Goal: Book appointment/travel/reservation

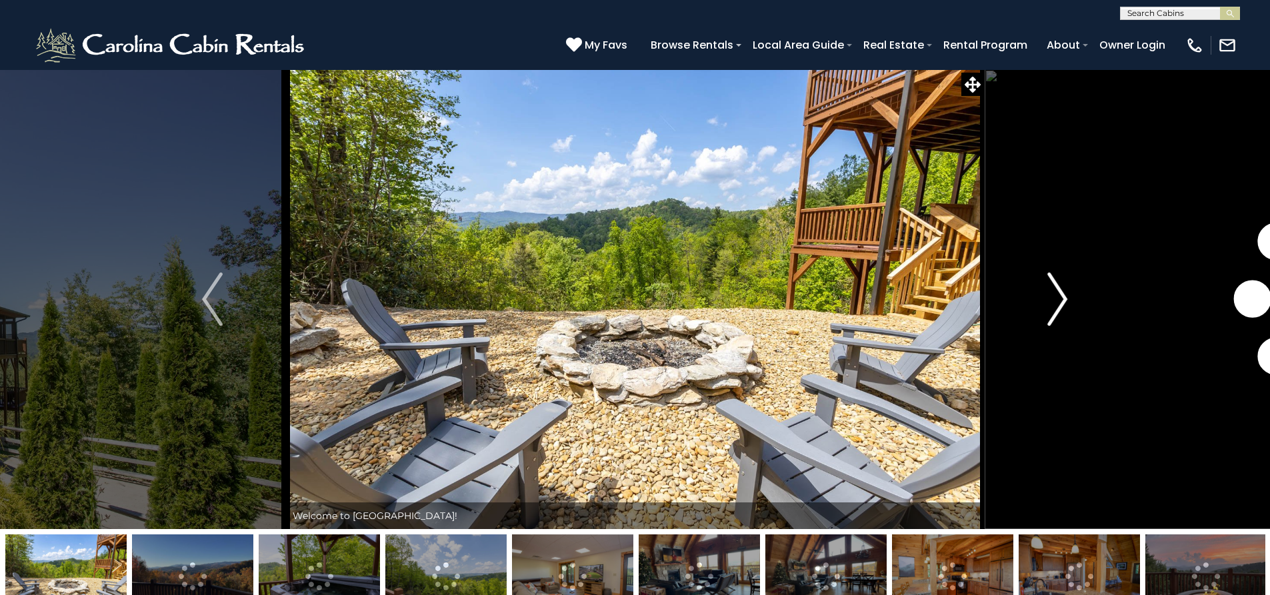
click at [1065, 305] on img "Next" at bounding box center [1057, 299] width 20 height 53
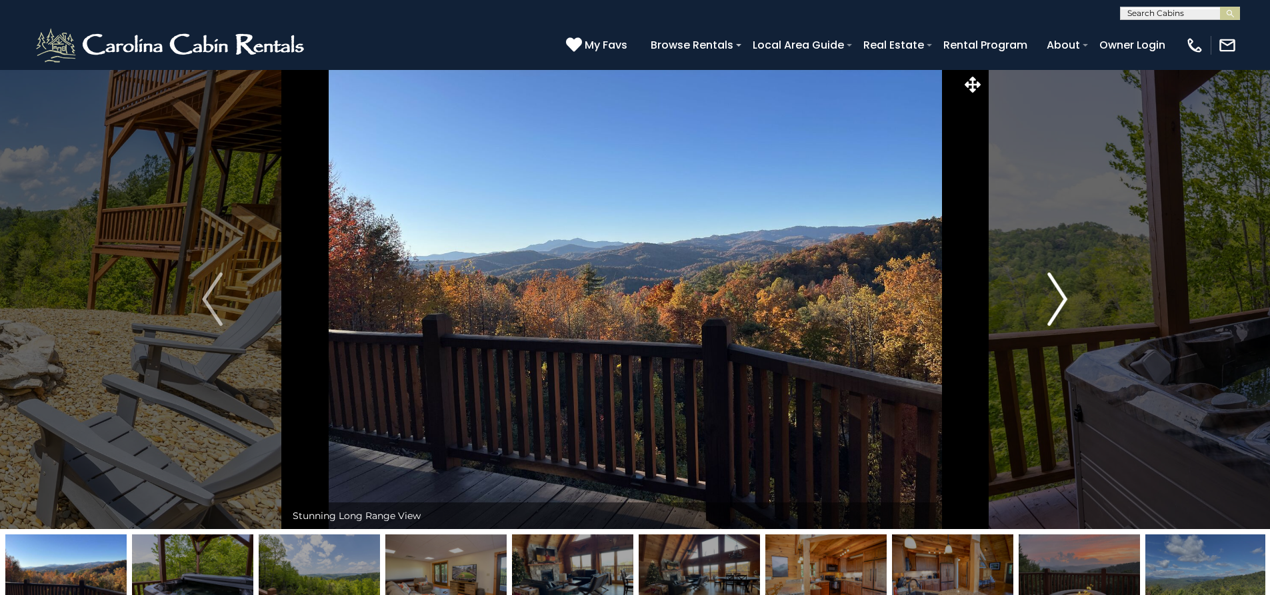
click at [1065, 305] on img "Next" at bounding box center [1057, 299] width 20 height 53
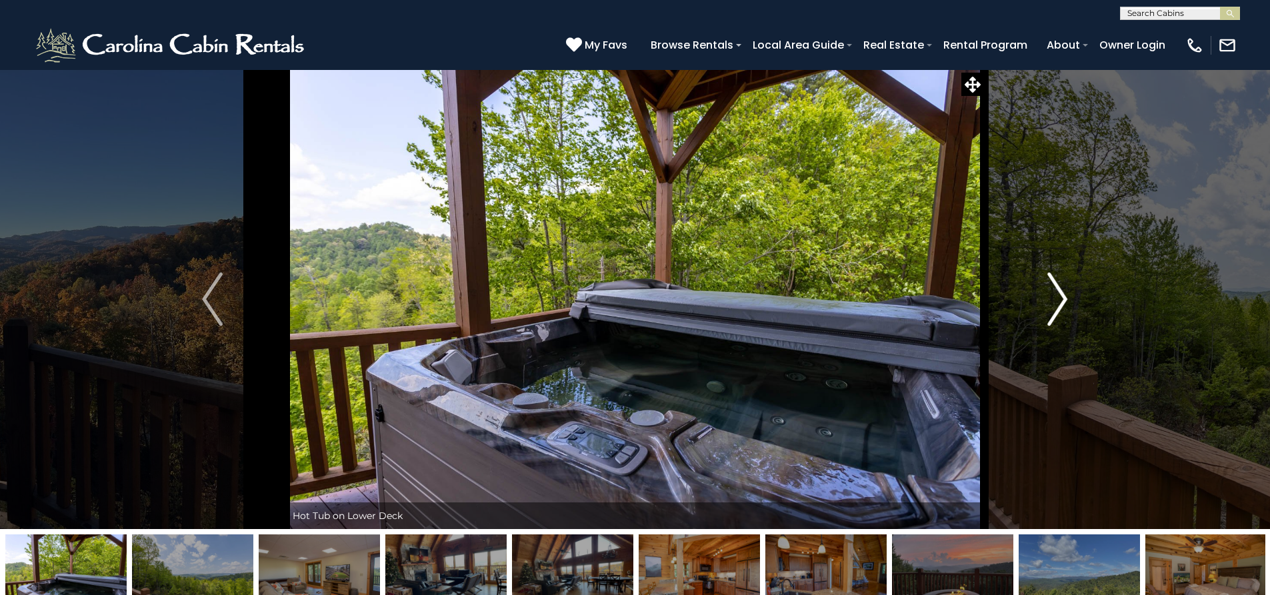
click at [1061, 303] on img "Next" at bounding box center [1057, 299] width 20 height 53
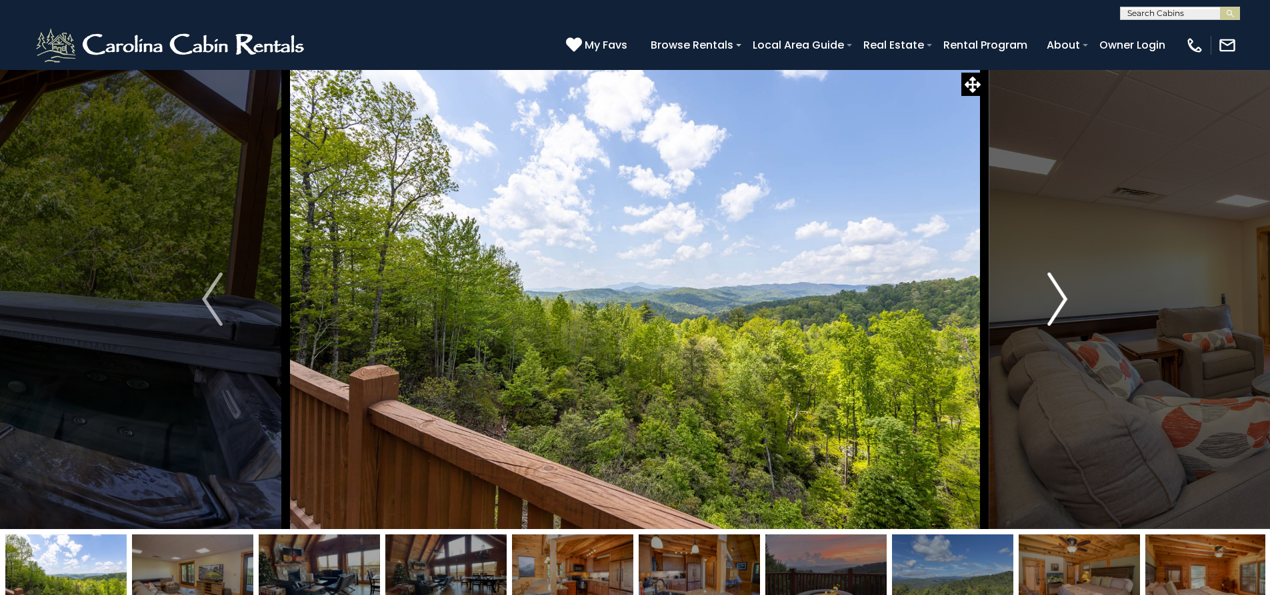
click at [1061, 303] on img "Next" at bounding box center [1057, 299] width 20 height 53
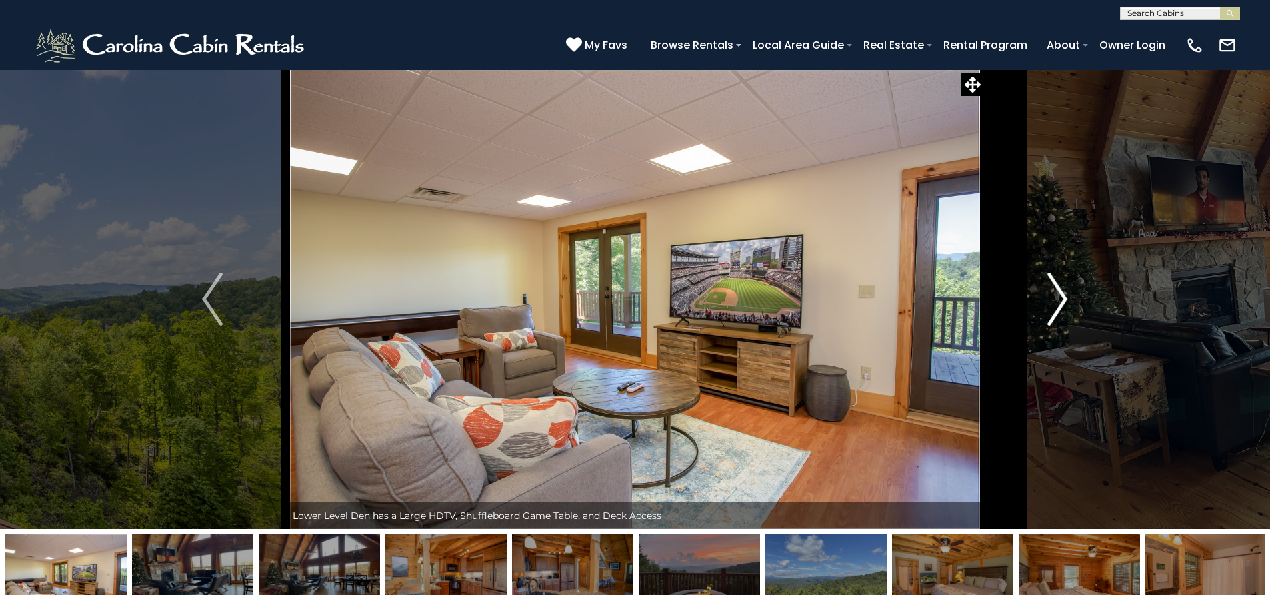
click at [1061, 303] on img "Next" at bounding box center [1057, 299] width 20 height 53
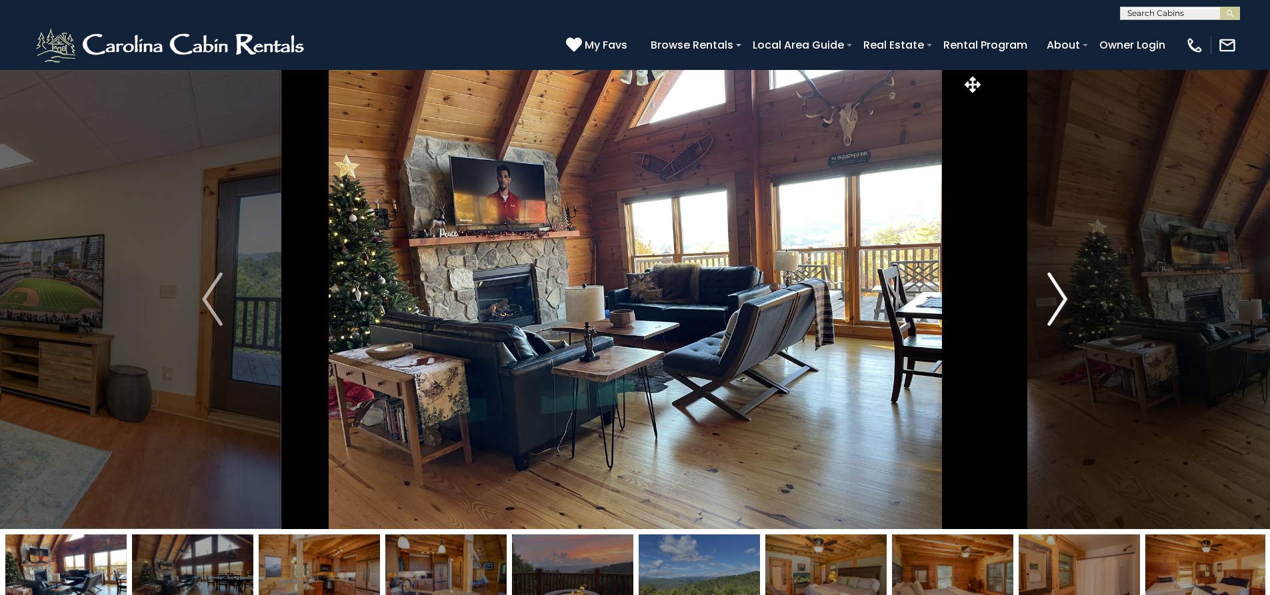
click at [1061, 303] on img "Next" at bounding box center [1057, 299] width 20 height 53
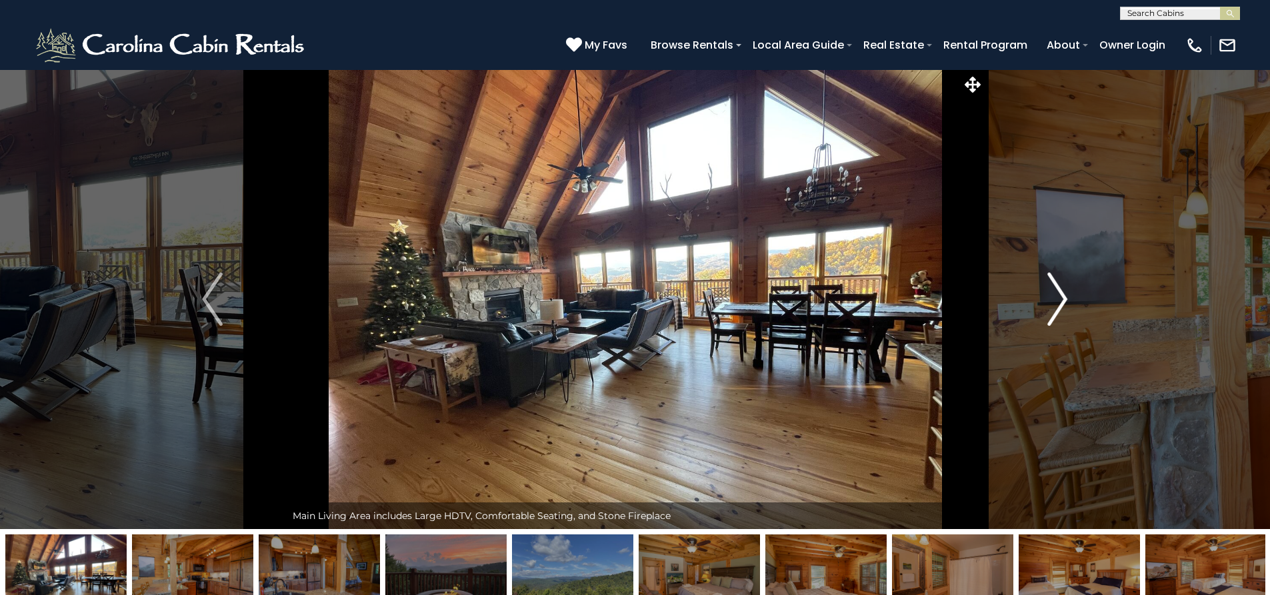
click at [1061, 303] on img "Next" at bounding box center [1057, 299] width 20 height 53
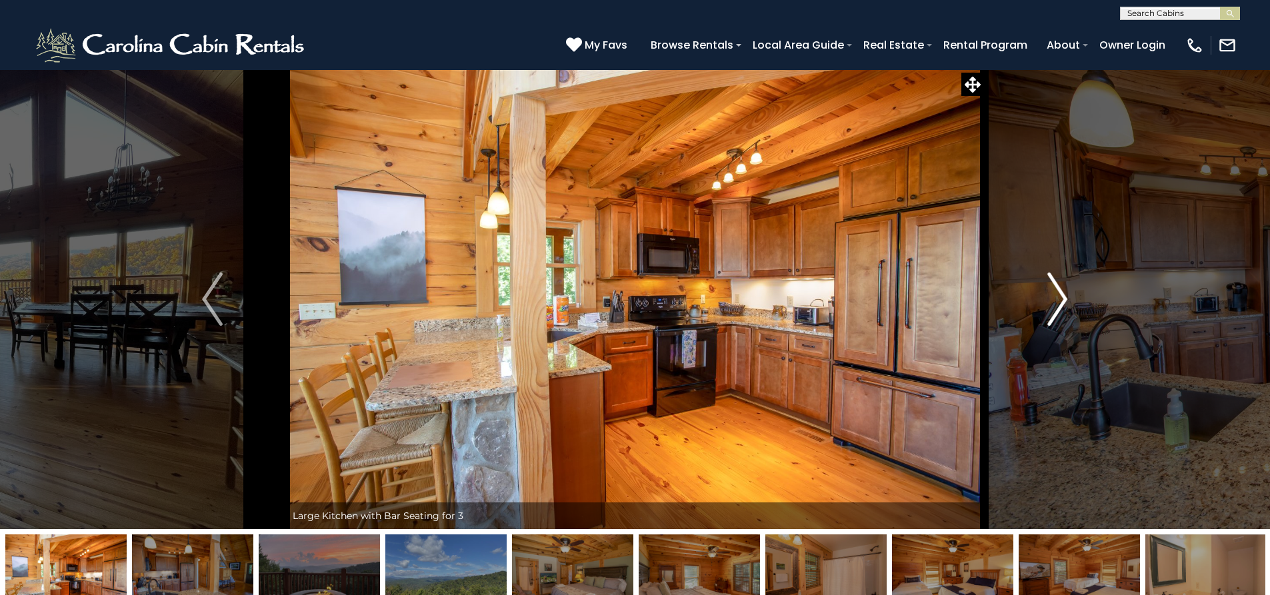
click at [1061, 303] on img "Next" at bounding box center [1057, 299] width 20 height 53
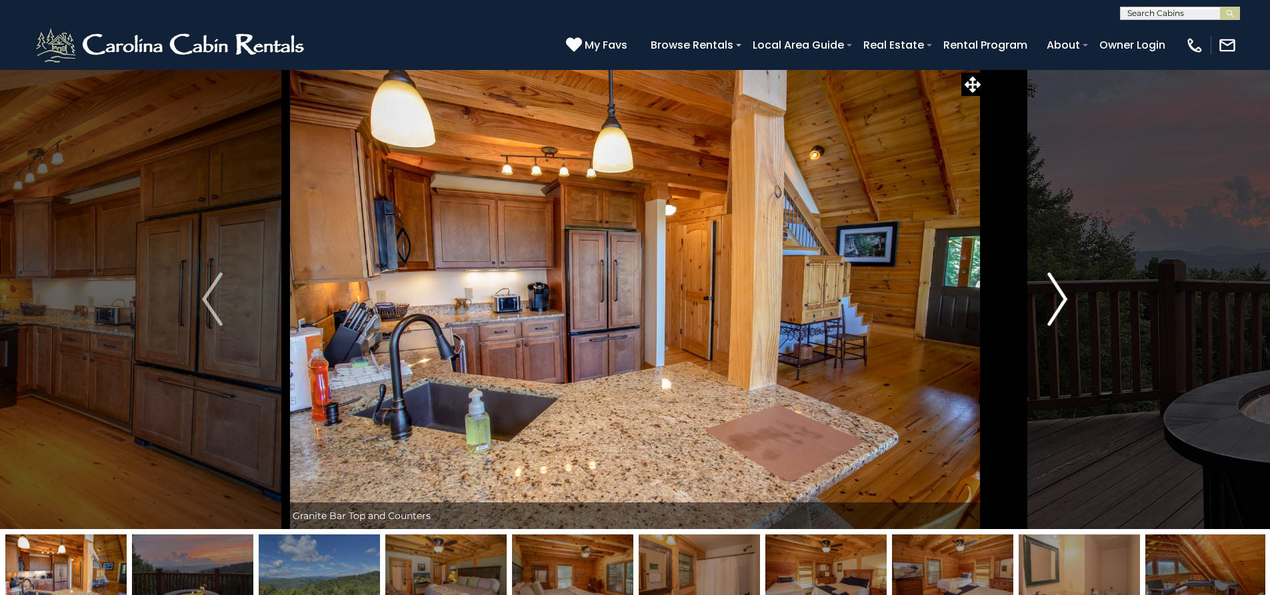
click at [1061, 303] on img "Next" at bounding box center [1057, 299] width 20 height 53
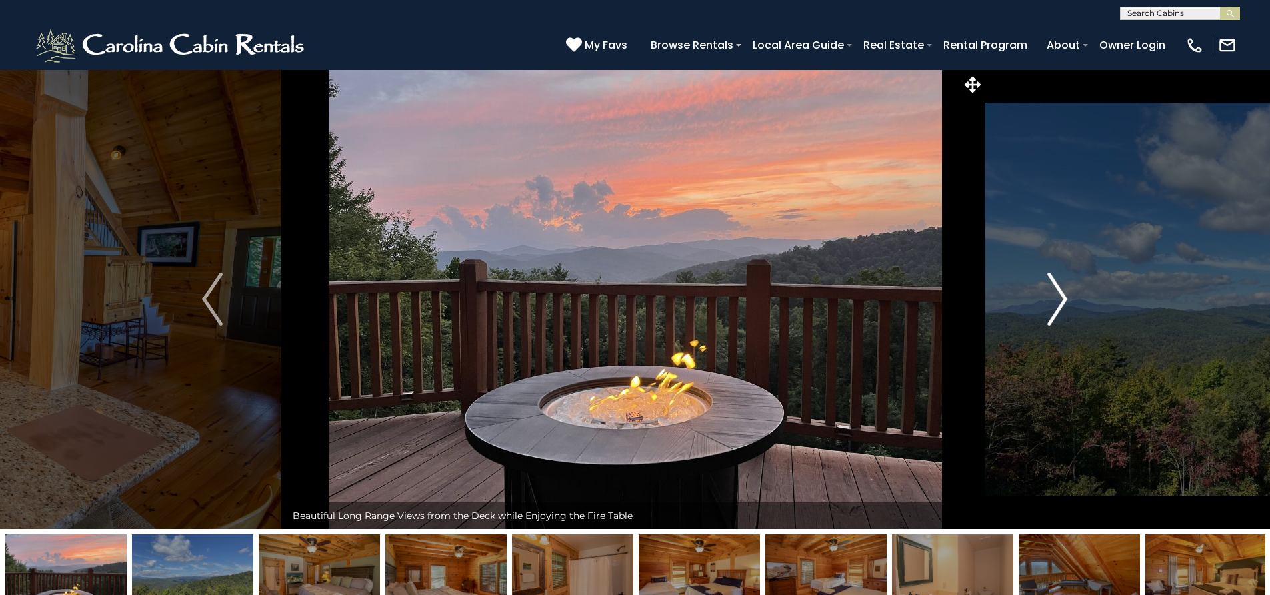
click at [1061, 303] on img "Next" at bounding box center [1057, 299] width 20 height 53
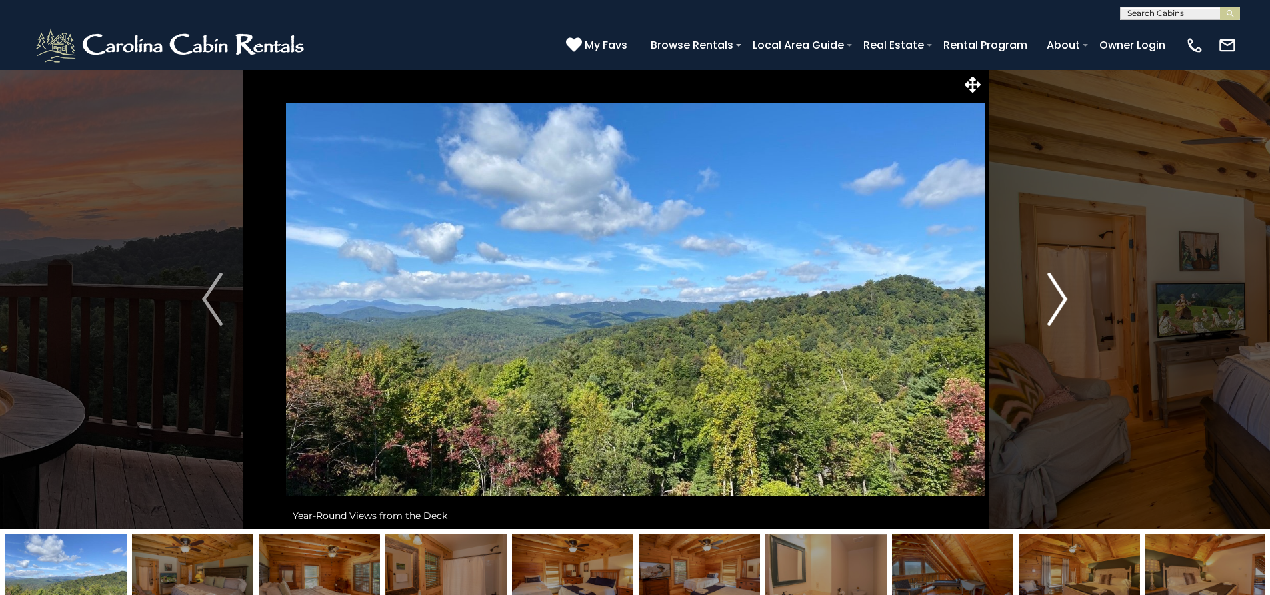
click at [1061, 303] on img "Next" at bounding box center [1057, 299] width 20 height 53
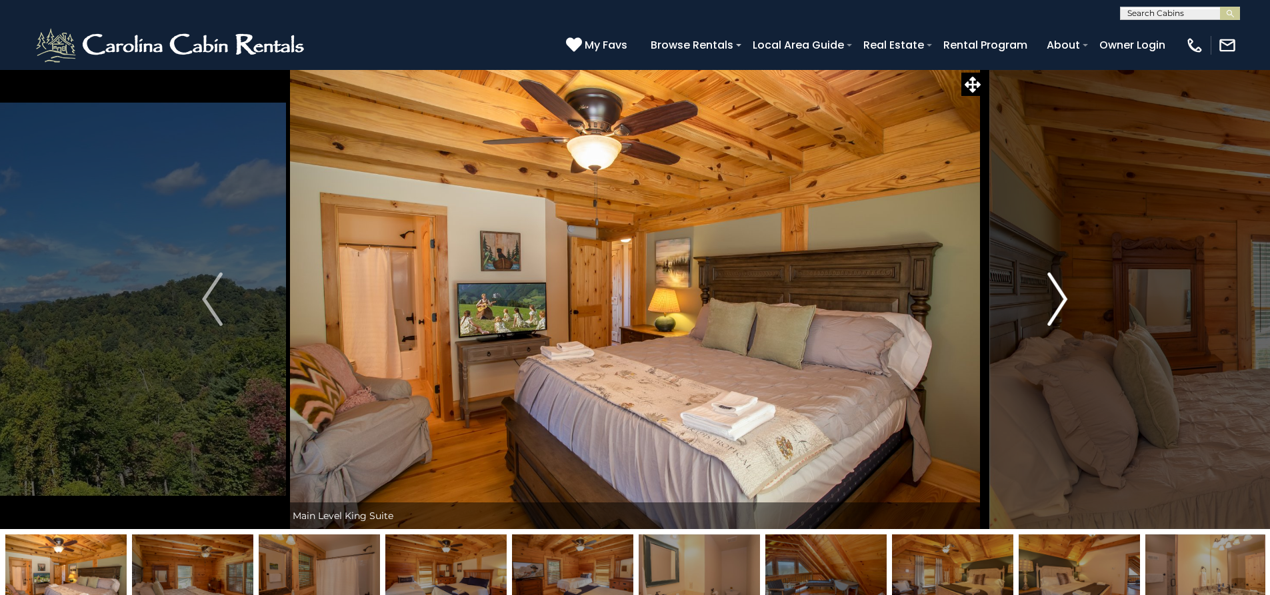
click at [1061, 303] on img "Next" at bounding box center [1057, 299] width 20 height 53
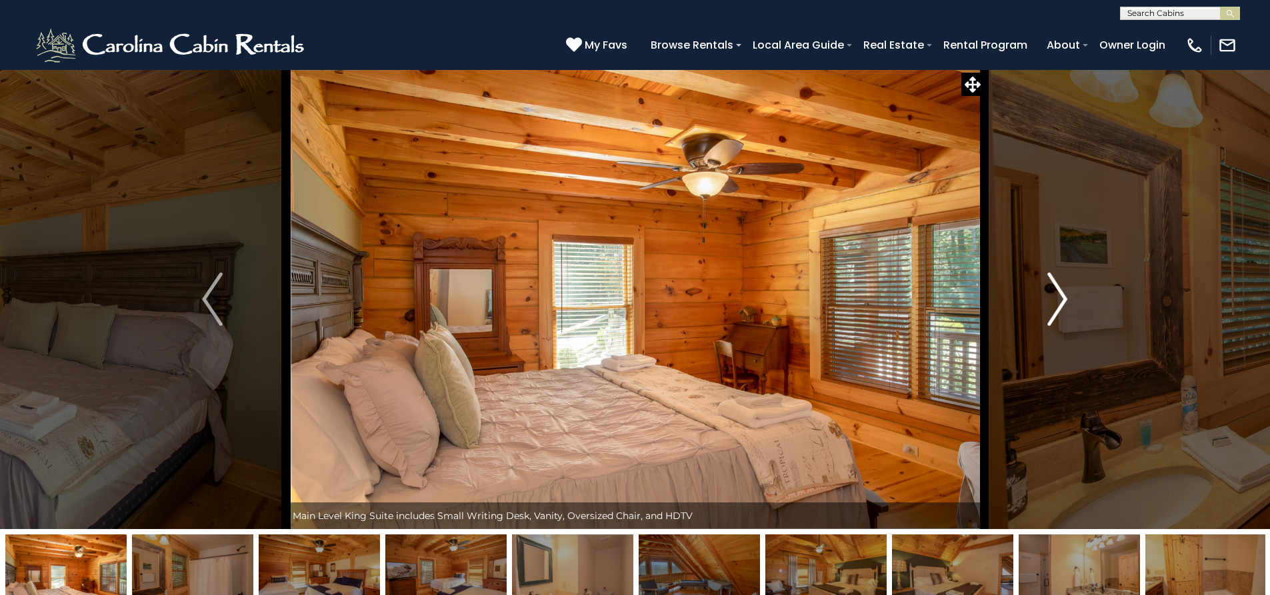
click at [1061, 303] on img "Next" at bounding box center [1057, 299] width 20 height 53
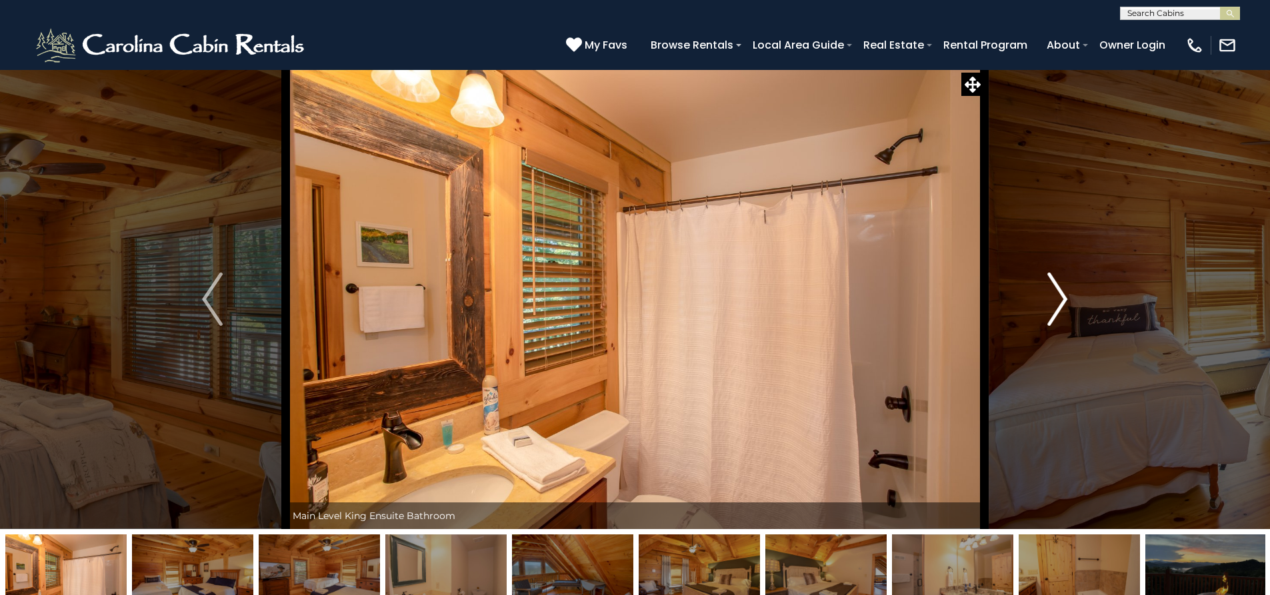
click at [1061, 303] on img "Next" at bounding box center [1057, 299] width 20 height 53
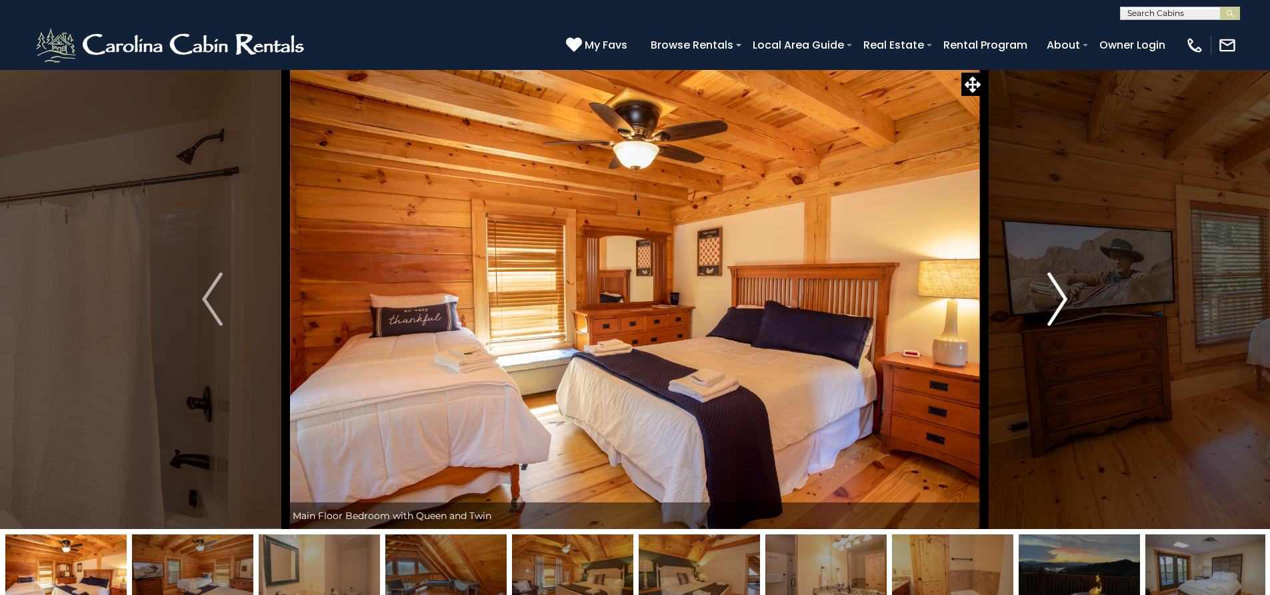
click at [1061, 303] on img "Next" at bounding box center [1057, 299] width 20 height 53
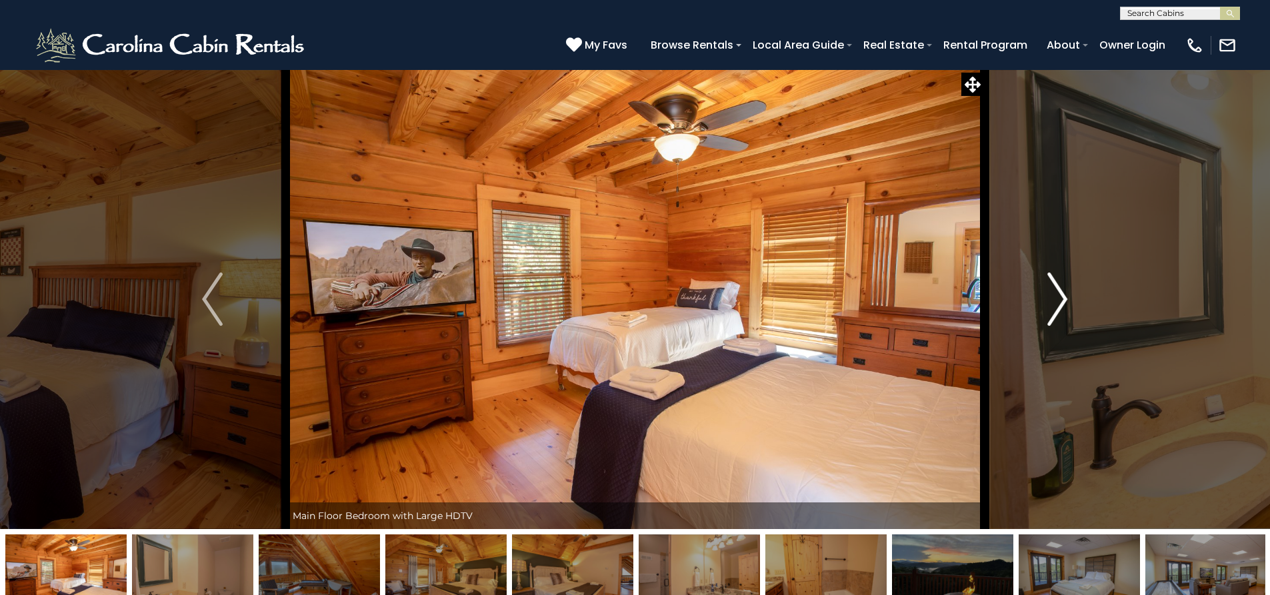
click at [1060, 295] on img "Next" at bounding box center [1057, 299] width 20 height 53
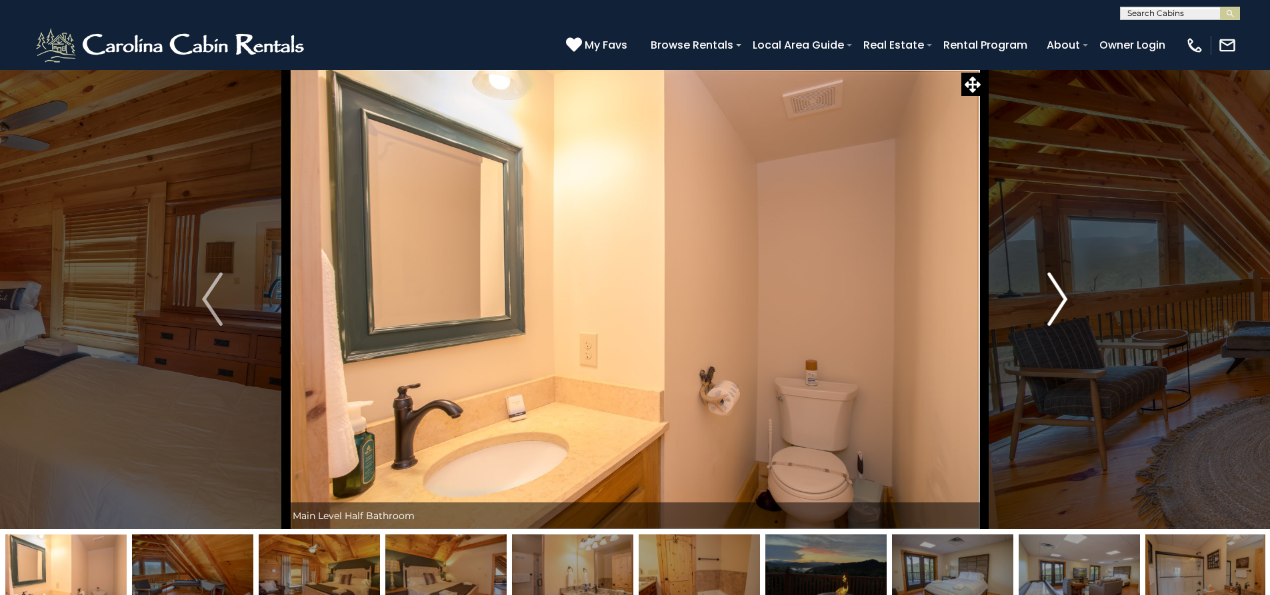
click at [1060, 295] on img "Next" at bounding box center [1057, 299] width 20 height 53
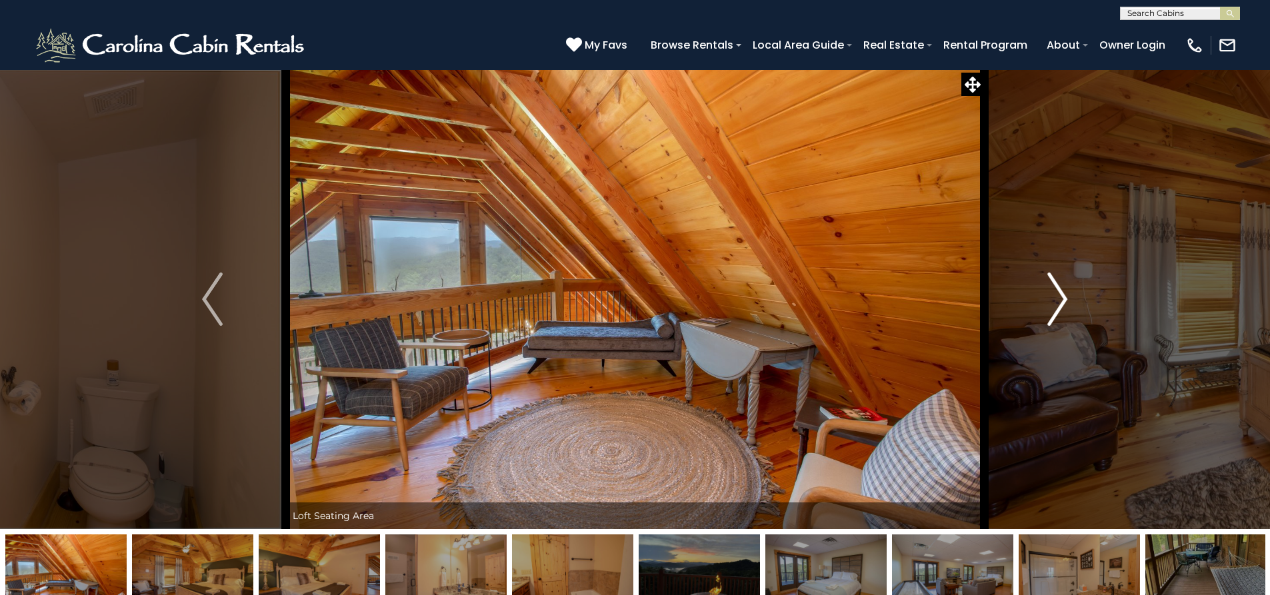
click at [1060, 295] on img "Next" at bounding box center [1057, 299] width 20 height 53
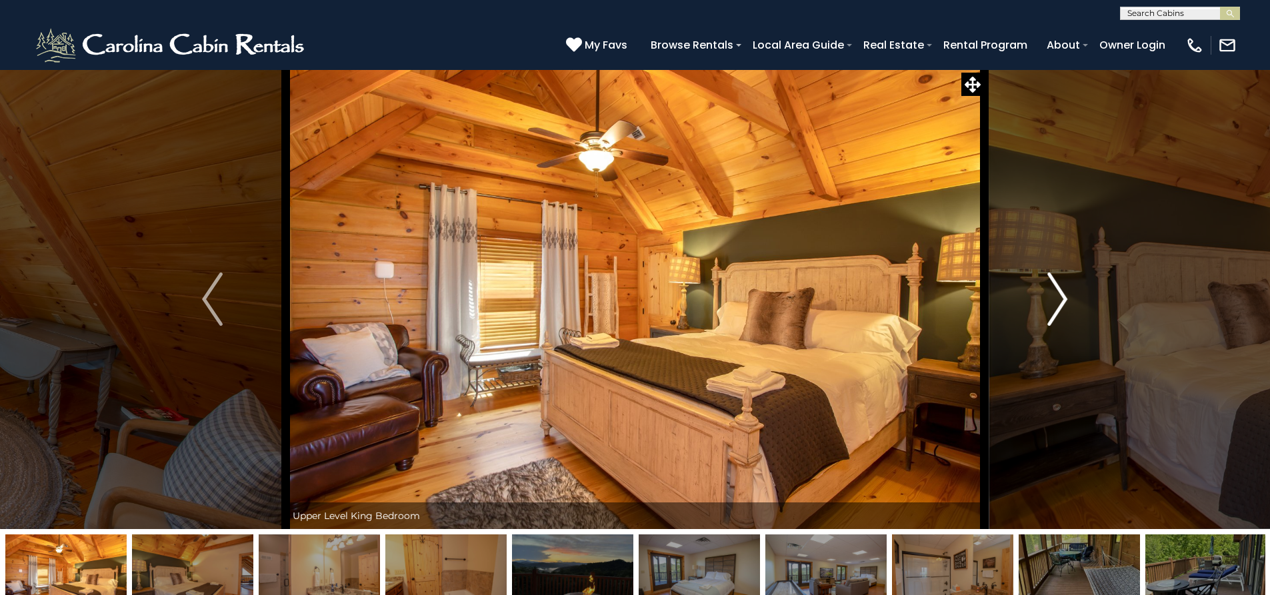
click at [1060, 295] on img "Next" at bounding box center [1057, 299] width 20 height 53
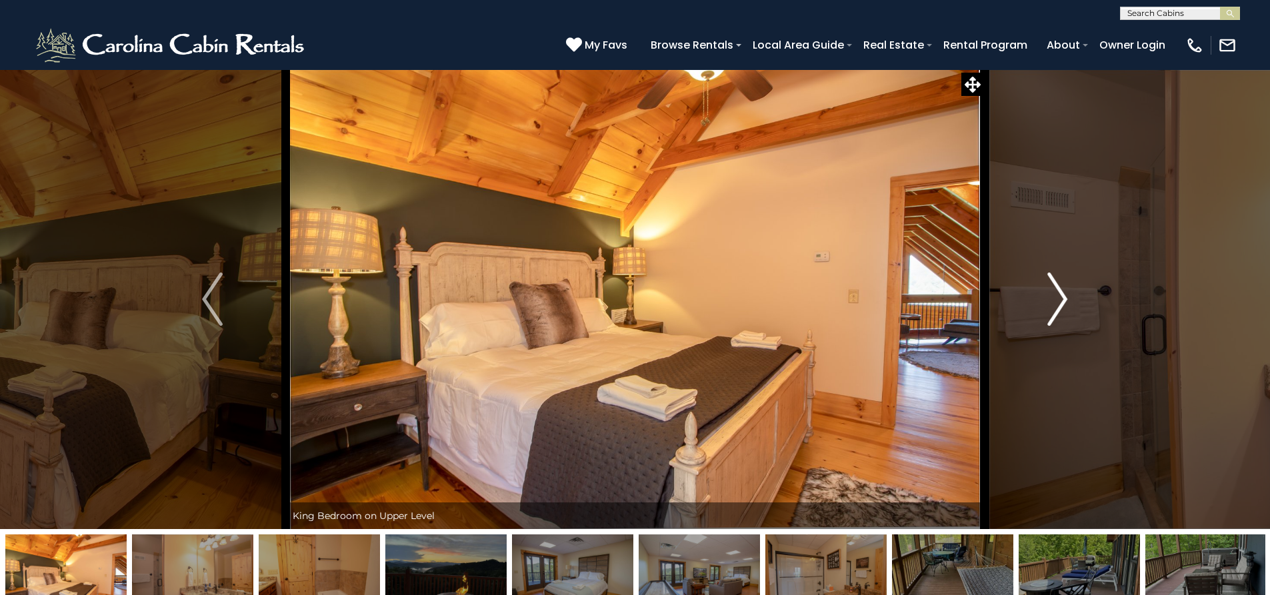
click at [1060, 295] on img "Next" at bounding box center [1057, 299] width 20 height 53
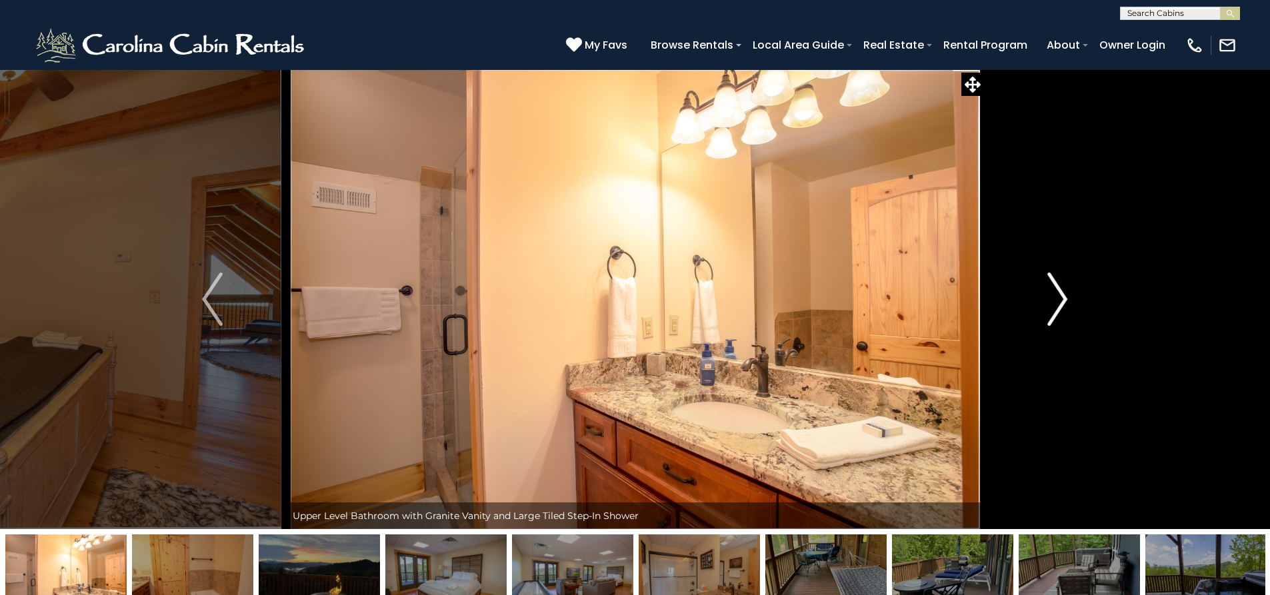
click at [1060, 295] on img "Next" at bounding box center [1057, 299] width 20 height 53
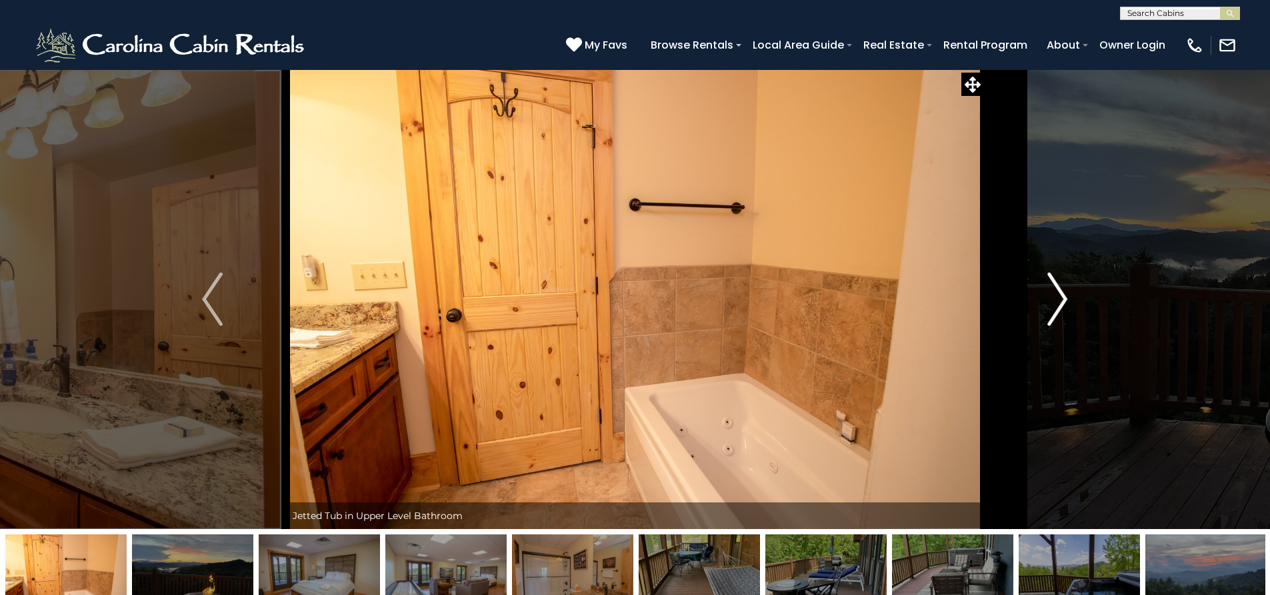
click at [1060, 295] on img "Next" at bounding box center [1057, 299] width 20 height 53
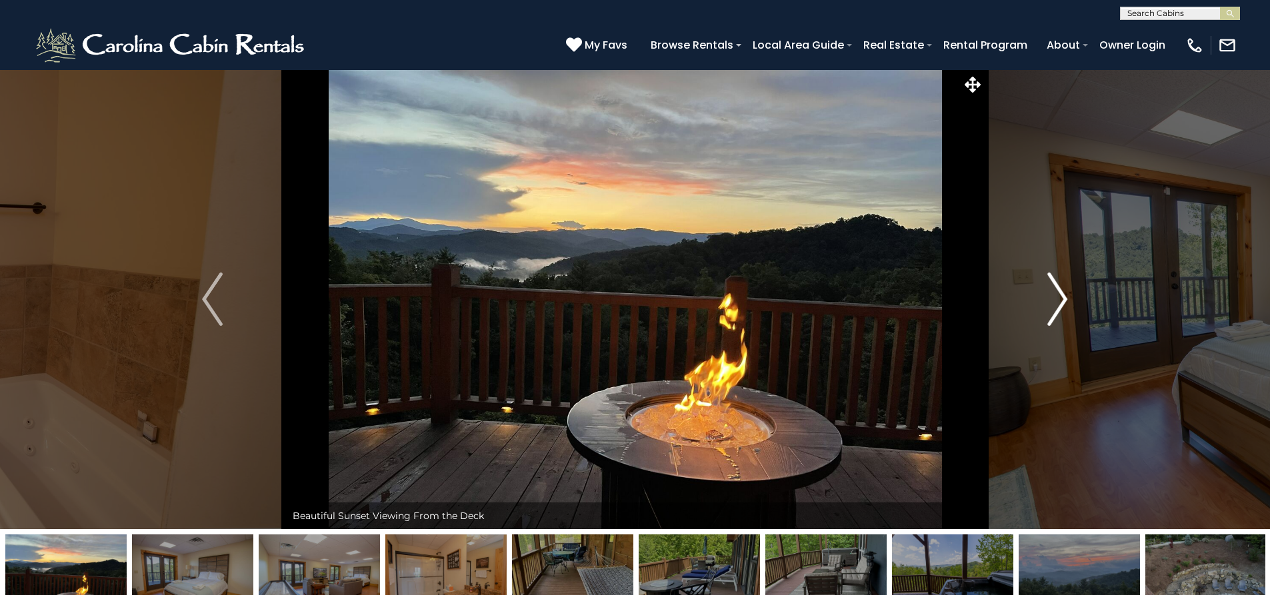
click at [1060, 295] on img "Next" at bounding box center [1057, 299] width 20 height 53
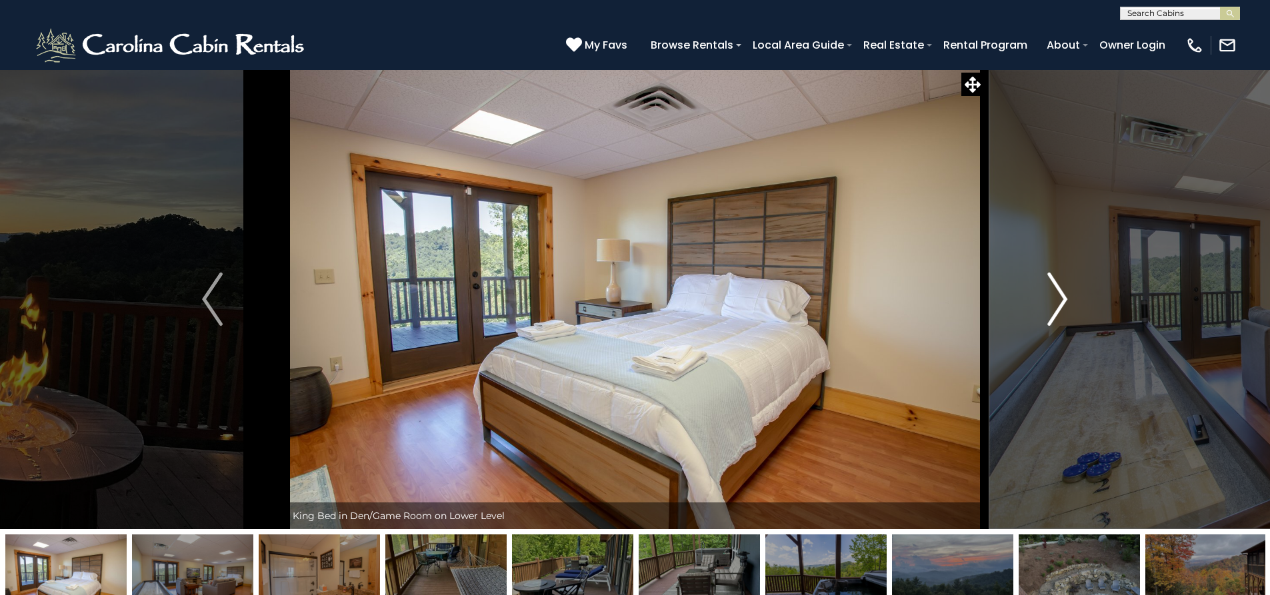
click at [1060, 295] on img "Next" at bounding box center [1057, 299] width 20 height 53
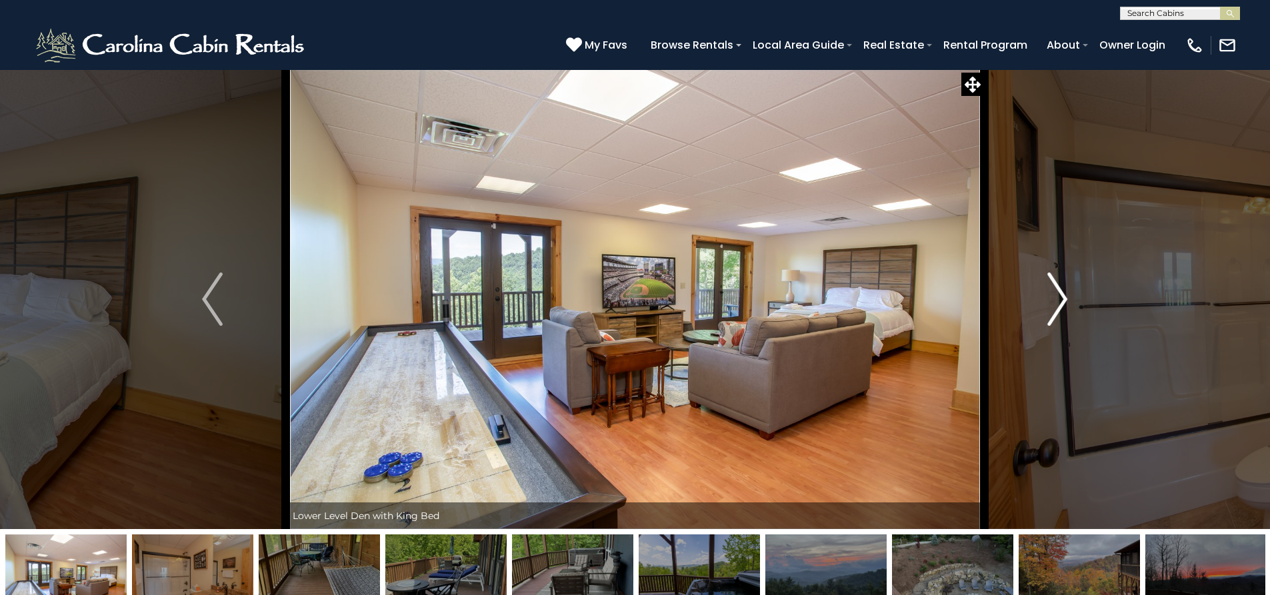
click at [1060, 295] on img "Next" at bounding box center [1057, 299] width 20 height 53
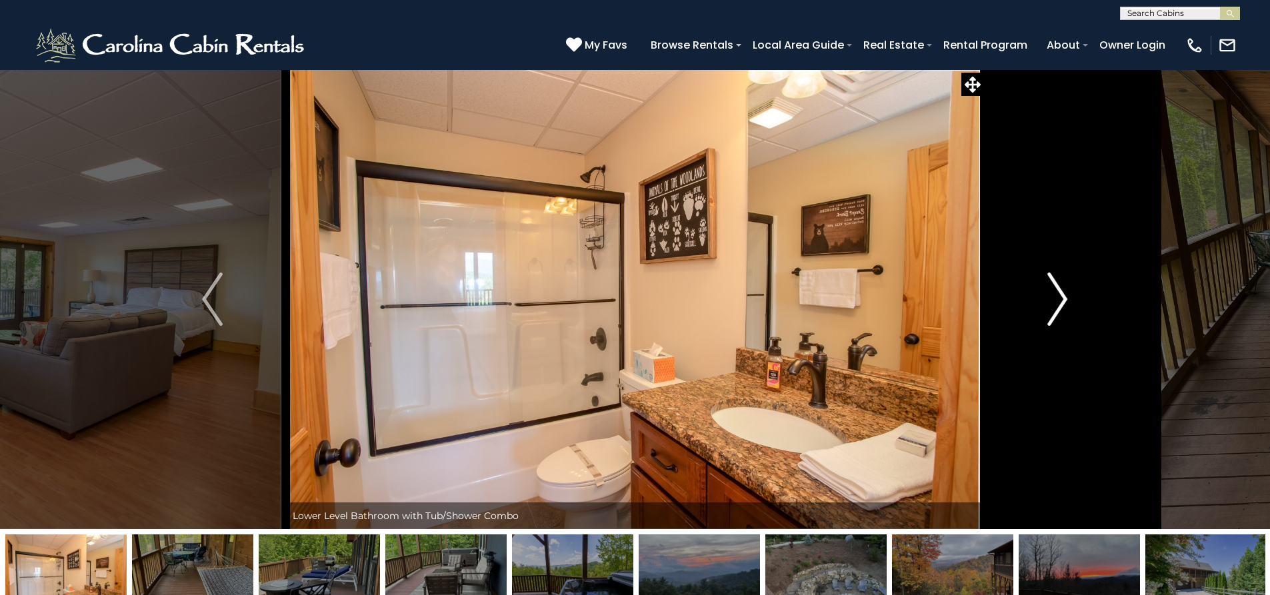
click at [1060, 295] on img "Next" at bounding box center [1057, 299] width 20 height 53
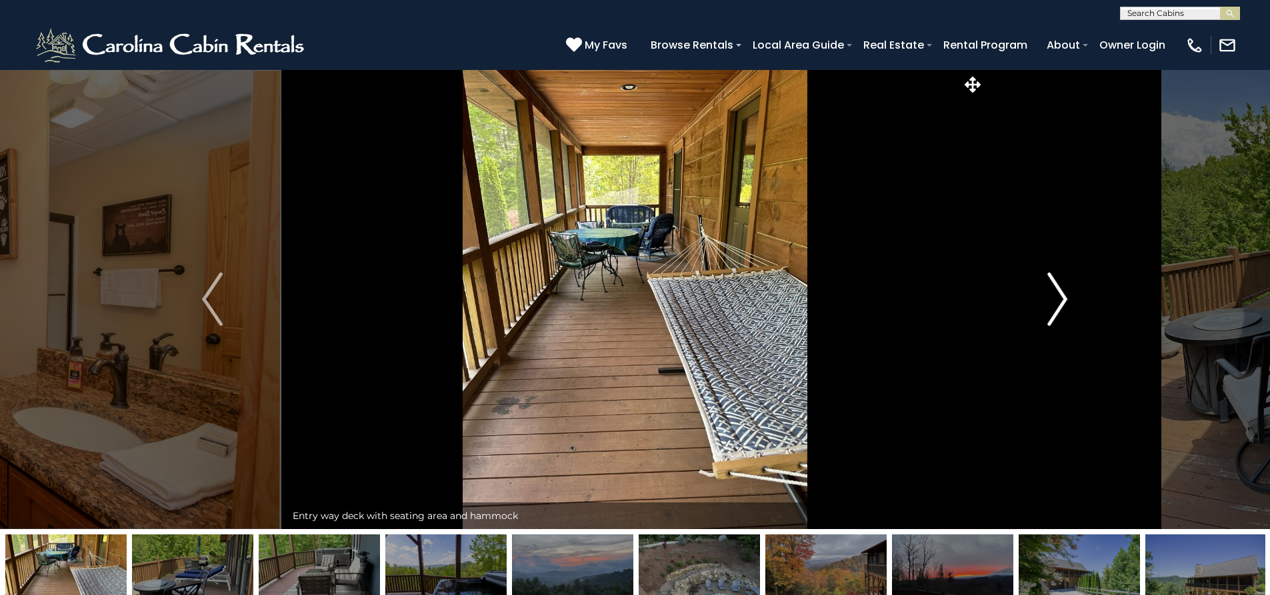
click at [1060, 295] on img "Next" at bounding box center [1057, 299] width 20 height 53
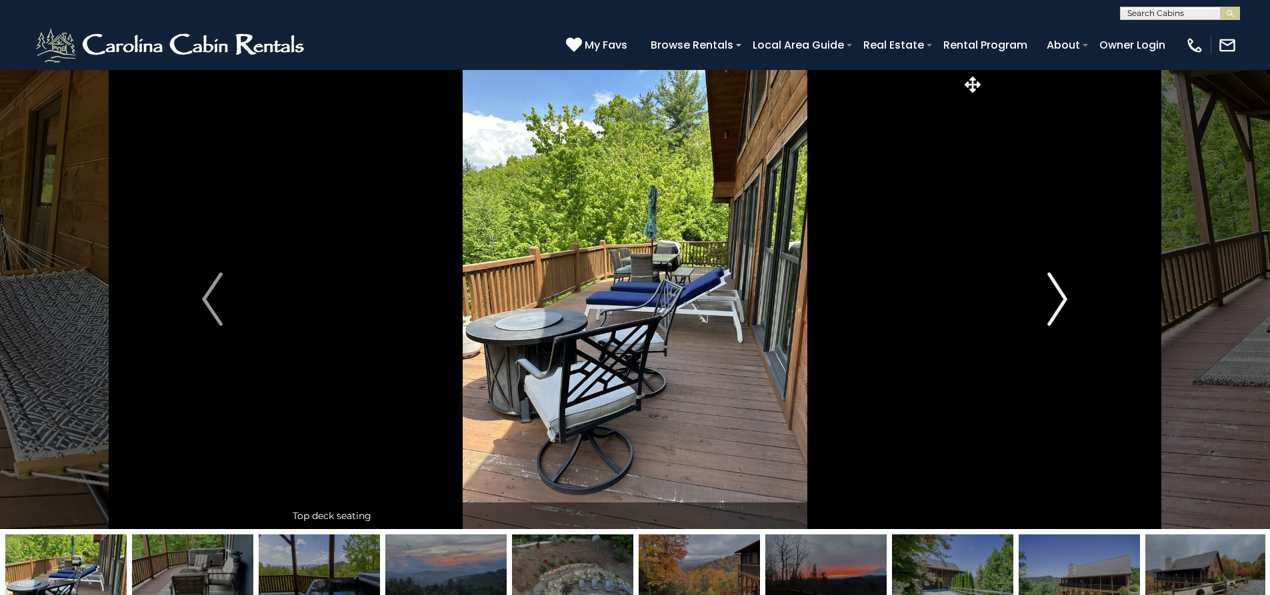
click at [1060, 295] on img "Next" at bounding box center [1057, 299] width 20 height 53
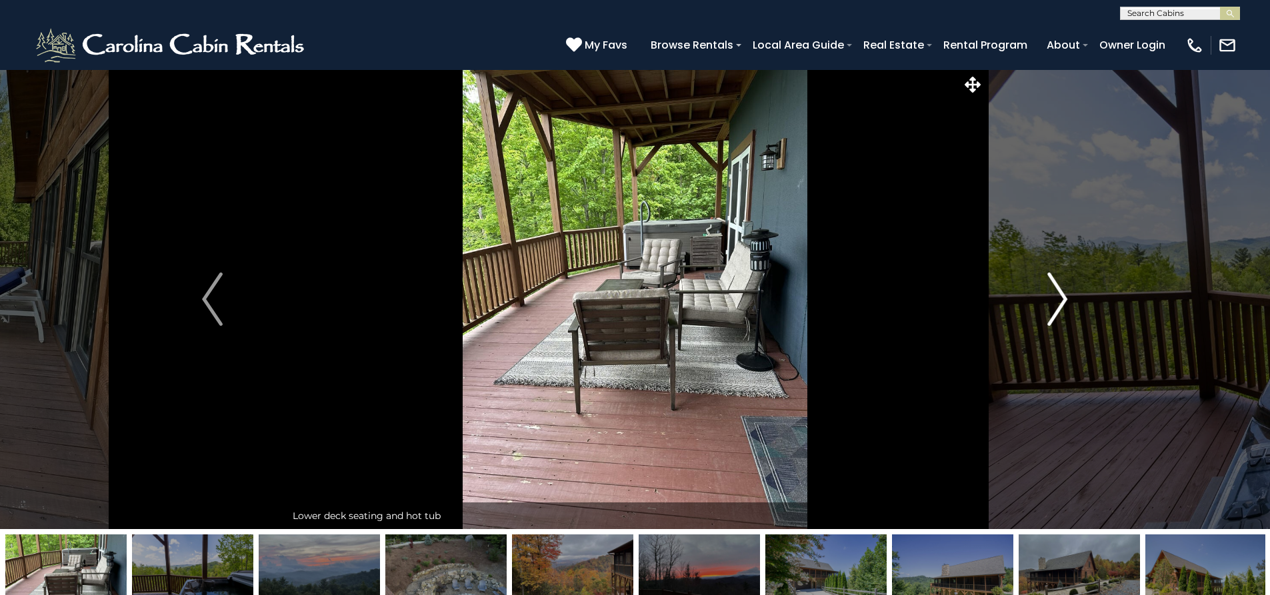
click at [1060, 295] on img "Next" at bounding box center [1057, 299] width 20 height 53
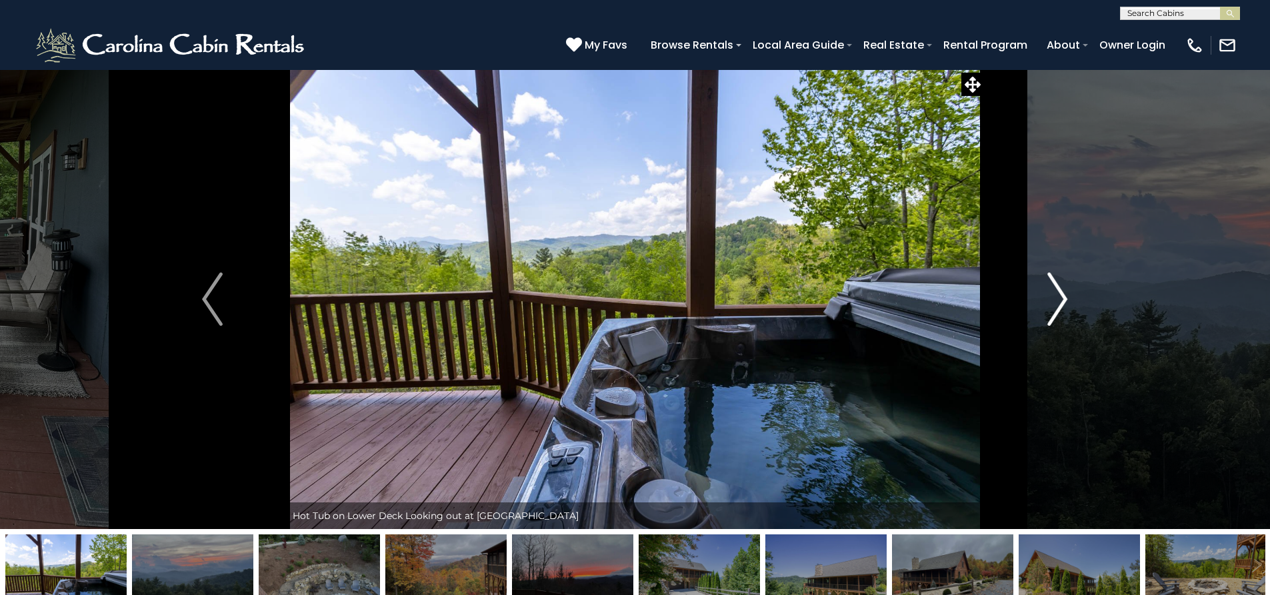
click at [1060, 295] on img "Next" at bounding box center [1057, 299] width 20 height 53
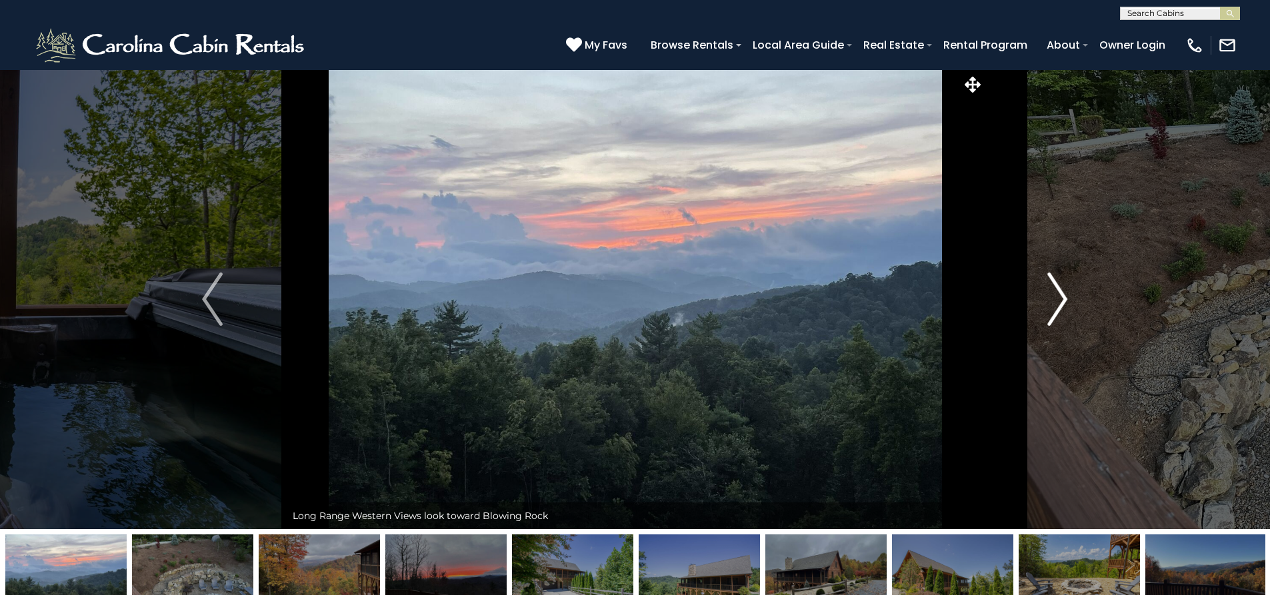
click at [1060, 295] on img "Next" at bounding box center [1057, 299] width 20 height 53
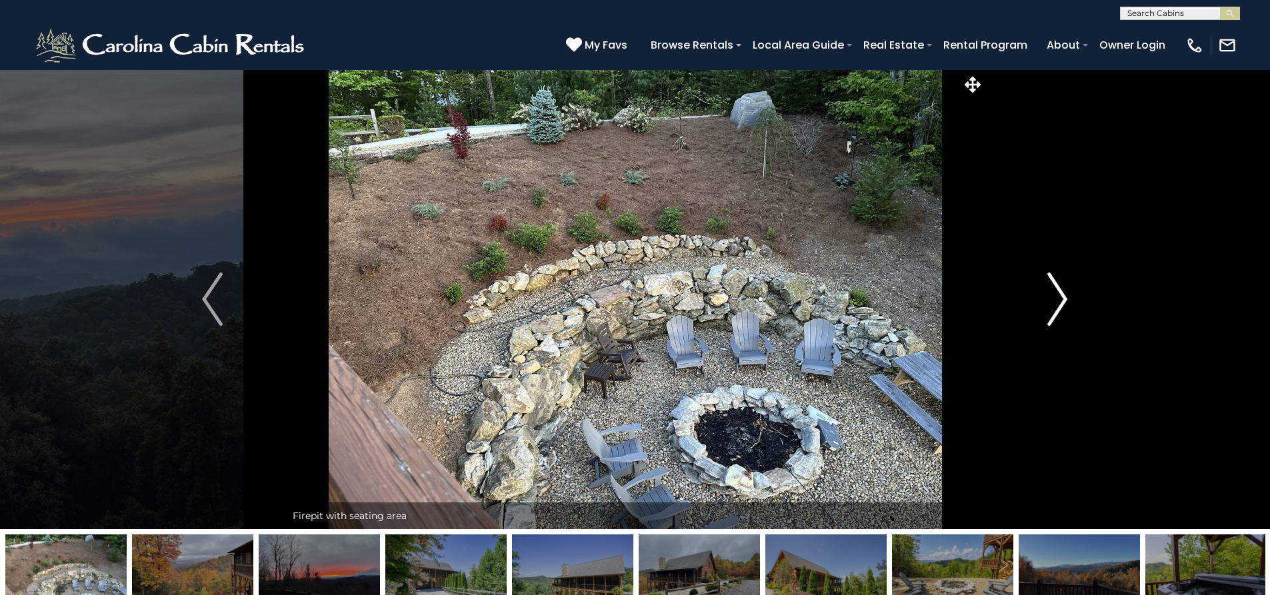
click at [1060, 295] on img "Next" at bounding box center [1057, 299] width 20 height 53
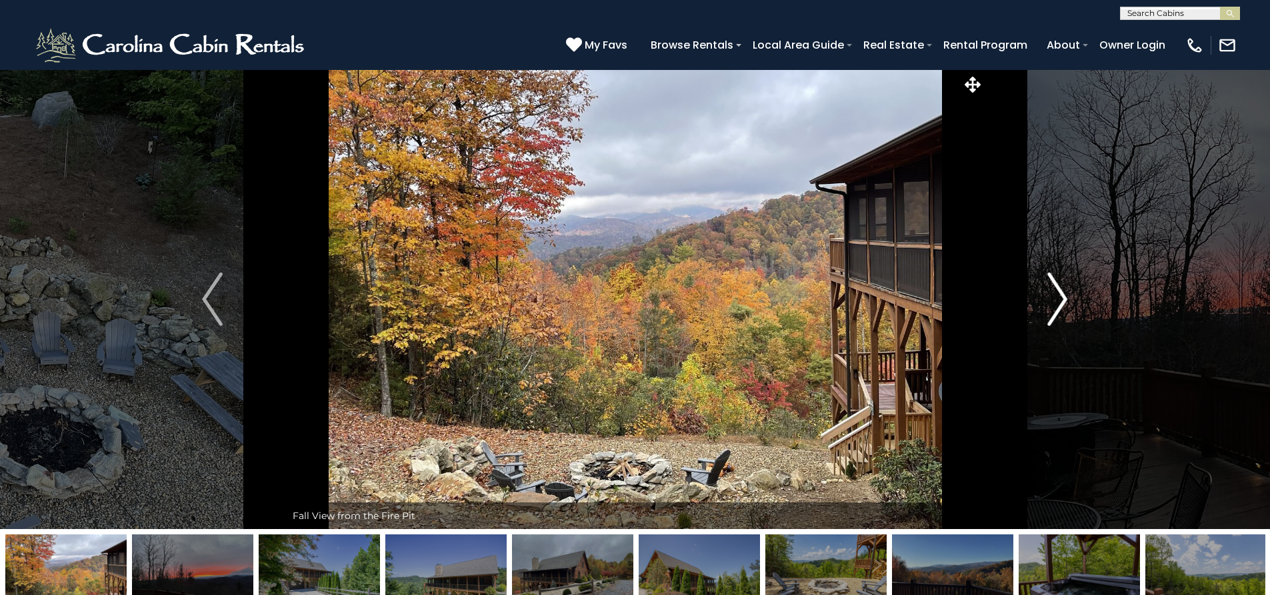
click at [1060, 295] on img "Next" at bounding box center [1057, 299] width 20 height 53
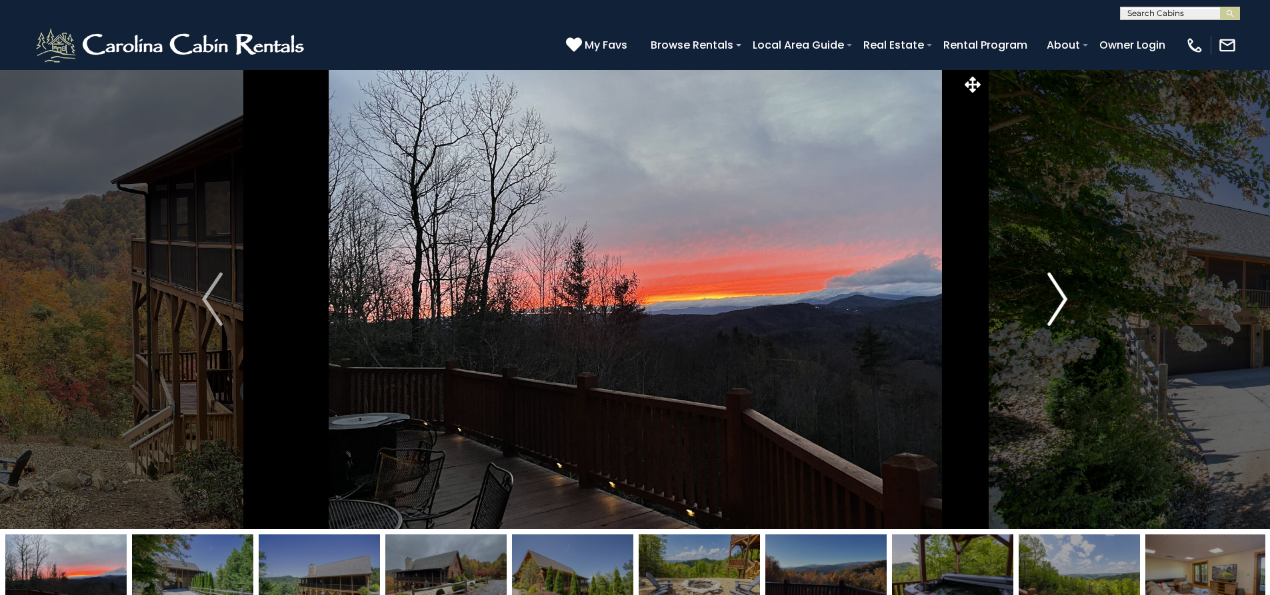
click at [1060, 295] on img "Next" at bounding box center [1057, 299] width 20 height 53
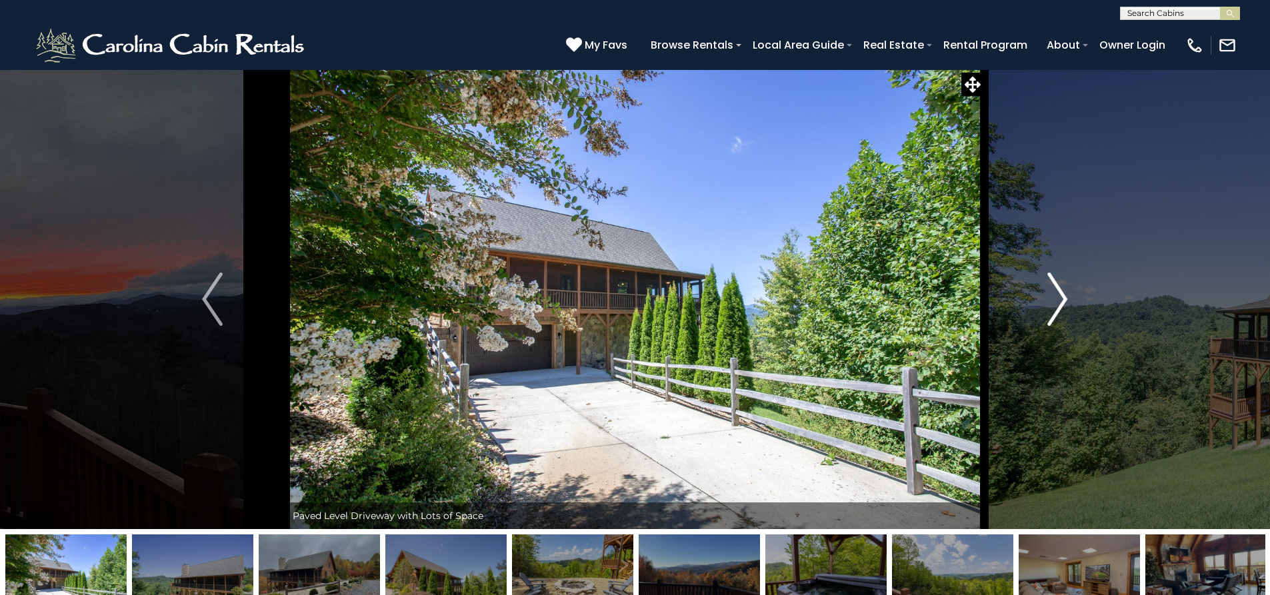
click at [1060, 295] on img "Next" at bounding box center [1057, 299] width 20 height 53
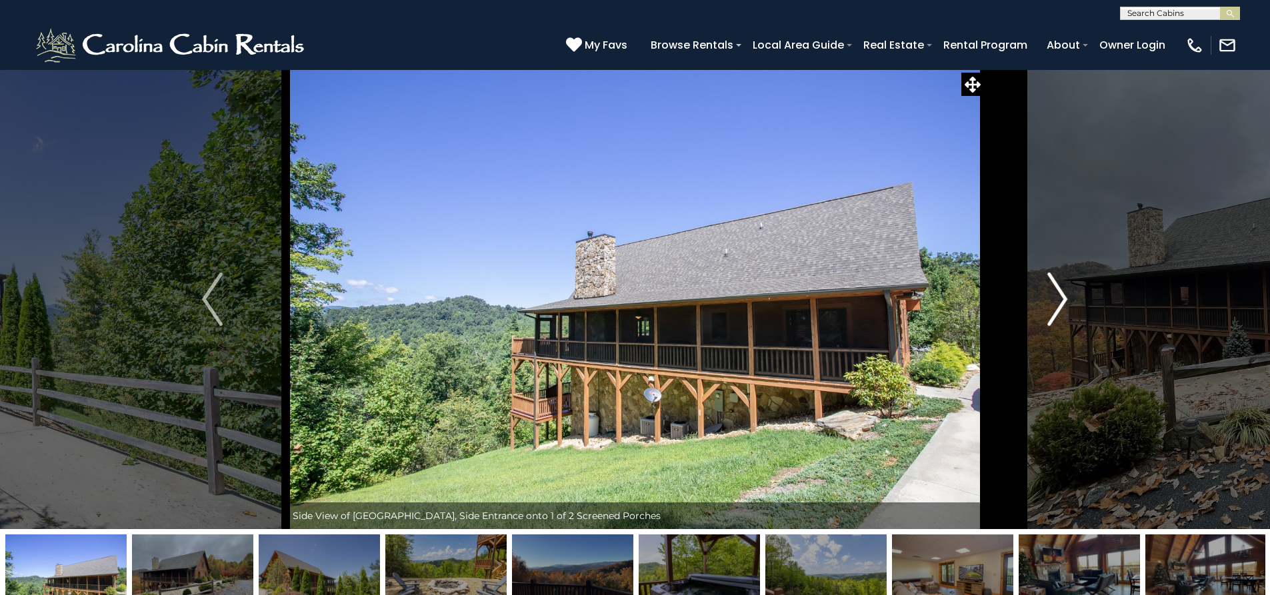
click at [1060, 295] on img "Next" at bounding box center [1057, 299] width 20 height 53
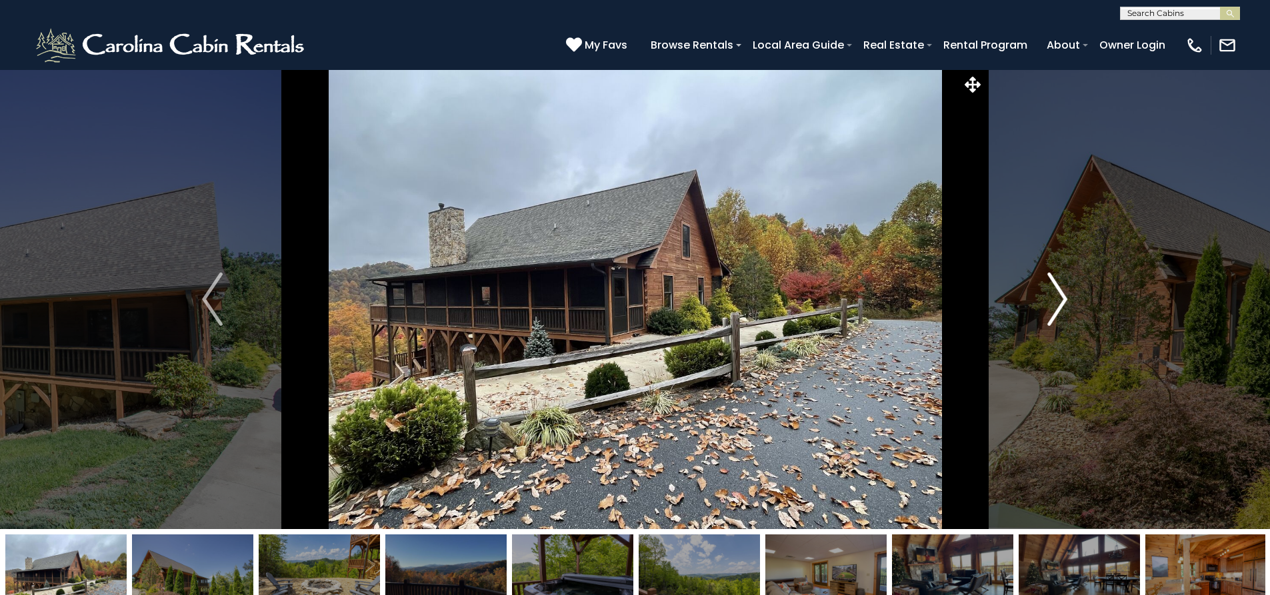
click at [1060, 295] on img "Next" at bounding box center [1057, 299] width 20 height 53
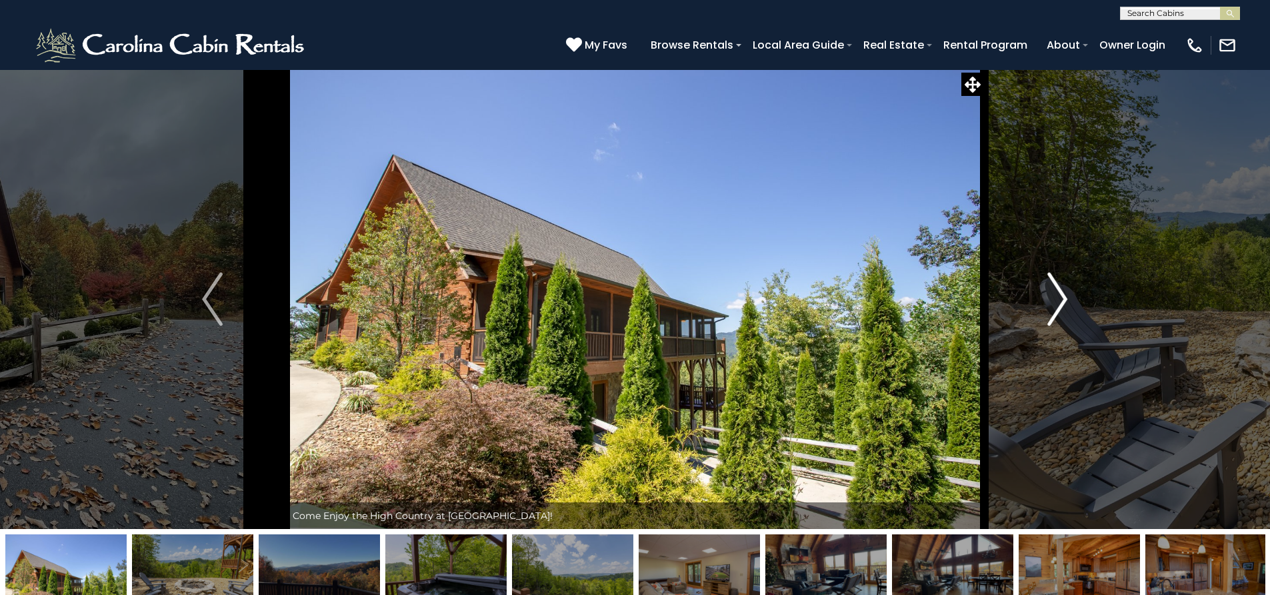
click at [1060, 295] on img "Next" at bounding box center [1057, 299] width 20 height 53
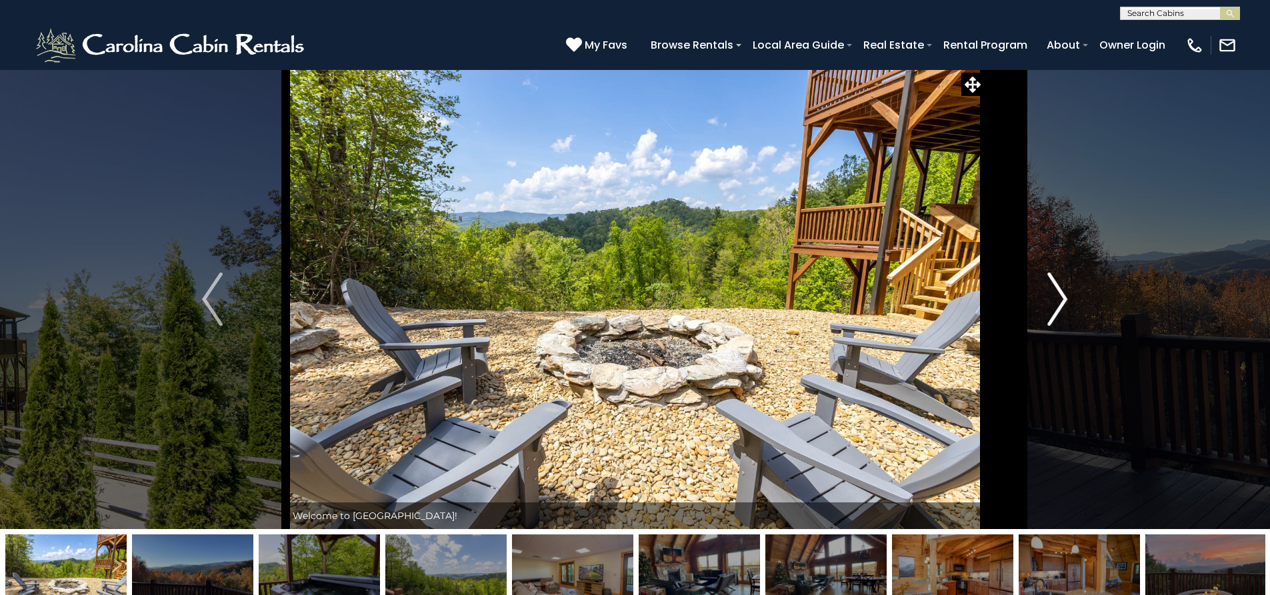
click at [1060, 295] on img "Next" at bounding box center [1057, 299] width 20 height 53
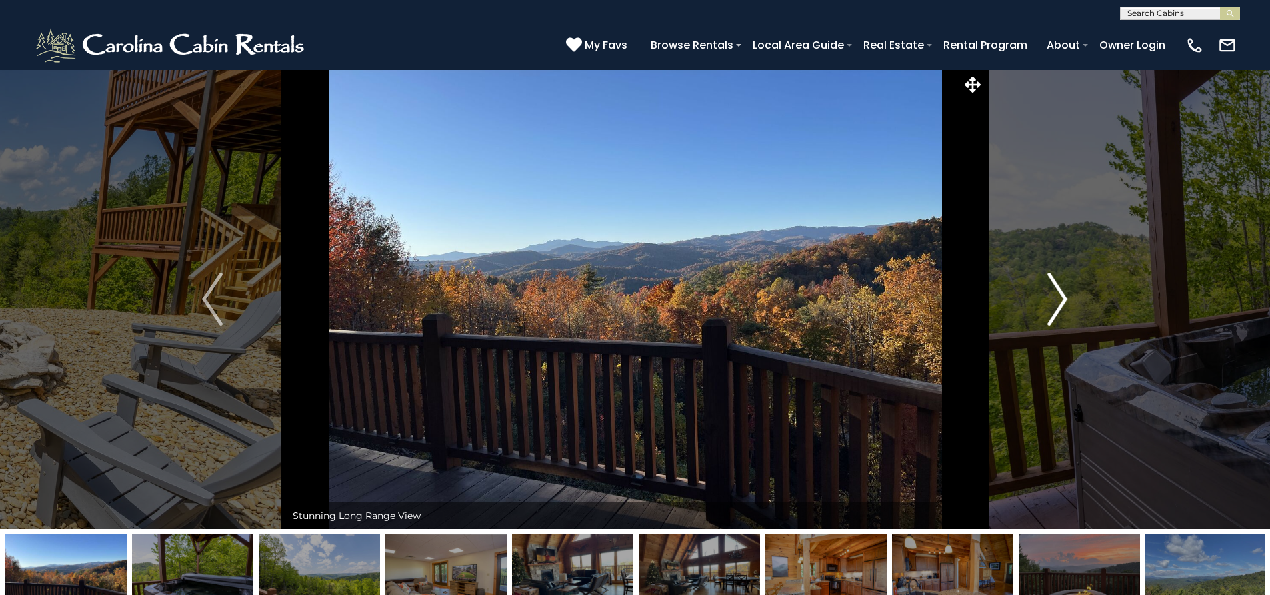
click at [1060, 295] on img "Next" at bounding box center [1057, 299] width 20 height 53
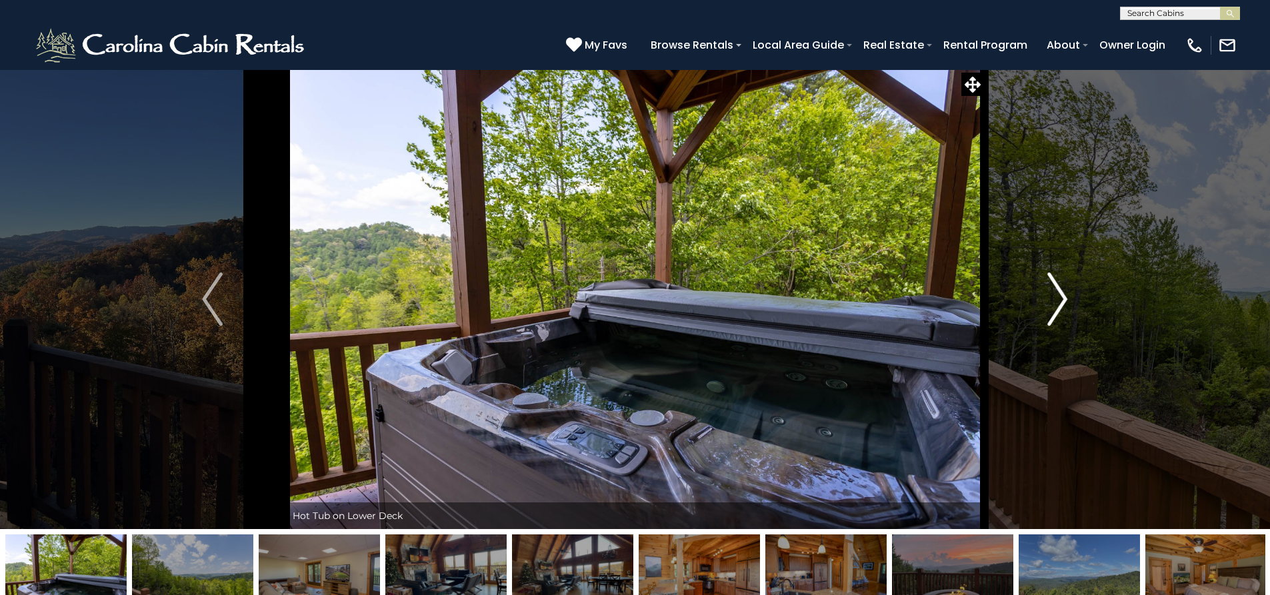
click at [1060, 295] on img "Next" at bounding box center [1057, 299] width 20 height 53
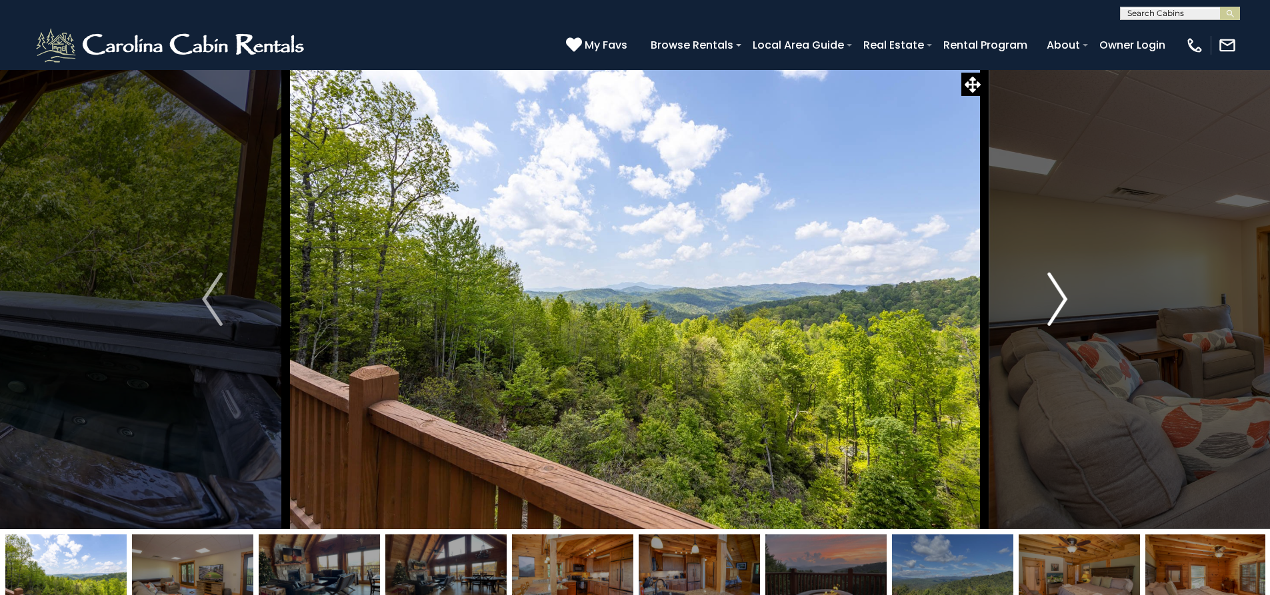
click at [1060, 295] on img "Next" at bounding box center [1057, 299] width 20 height 53
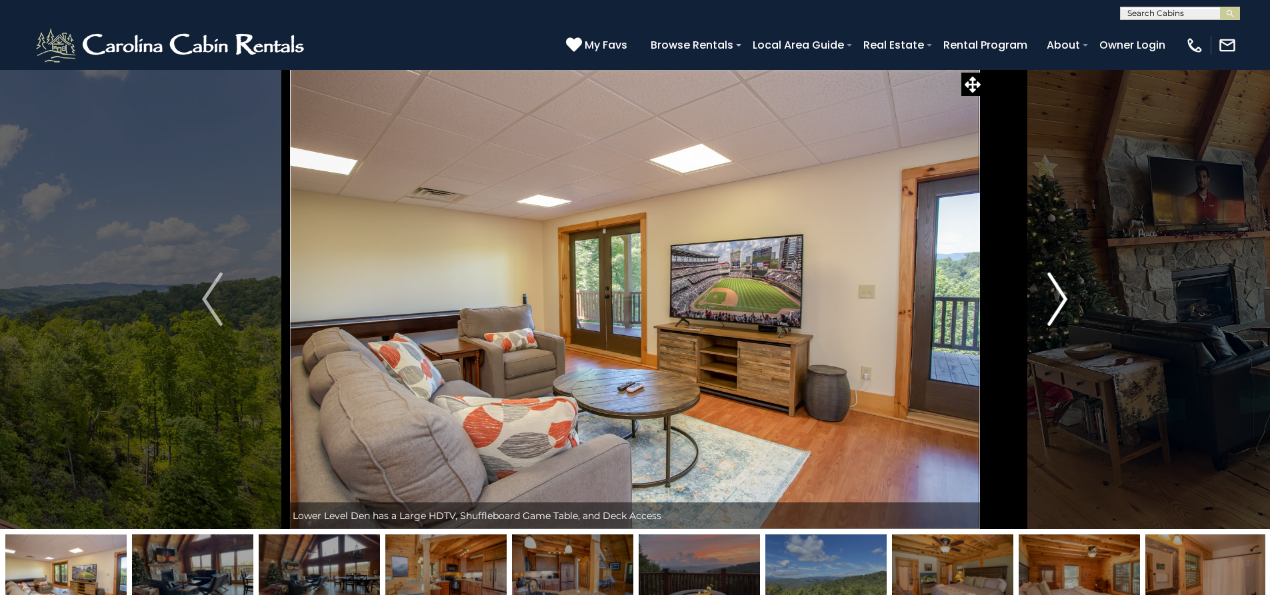
click at [1060, 295] on img "Next" at bounding box center [1057, 299] width 20 height 53
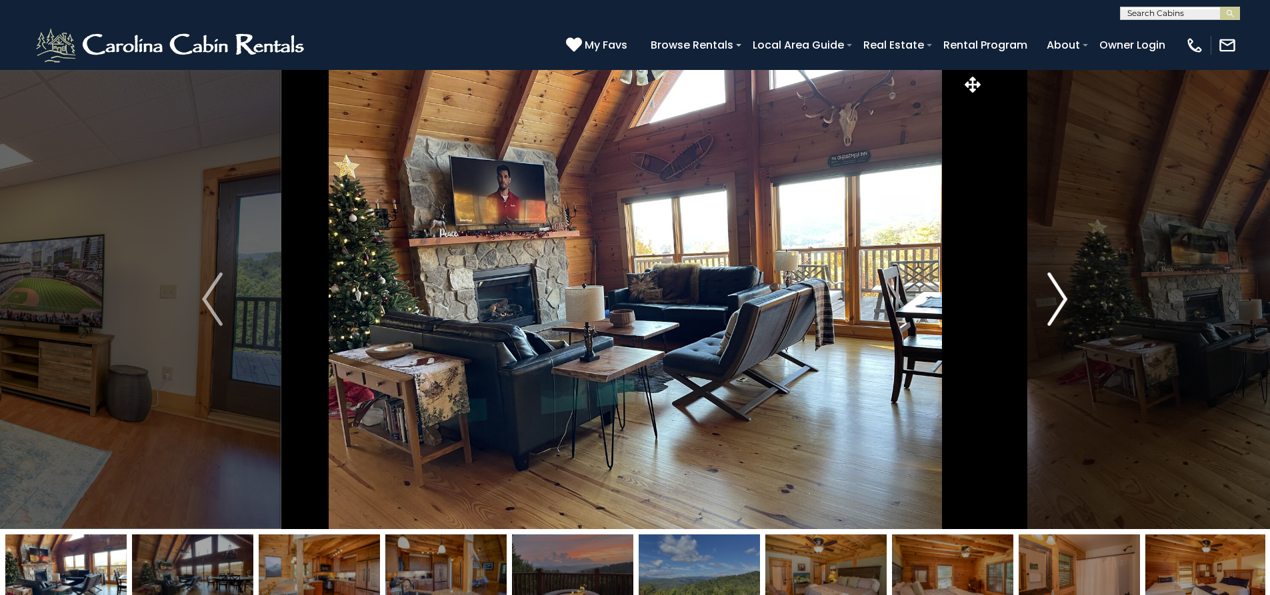
click at [1060, 295] on img "Next" at bounding box center [1057, 299] width 20 height 53
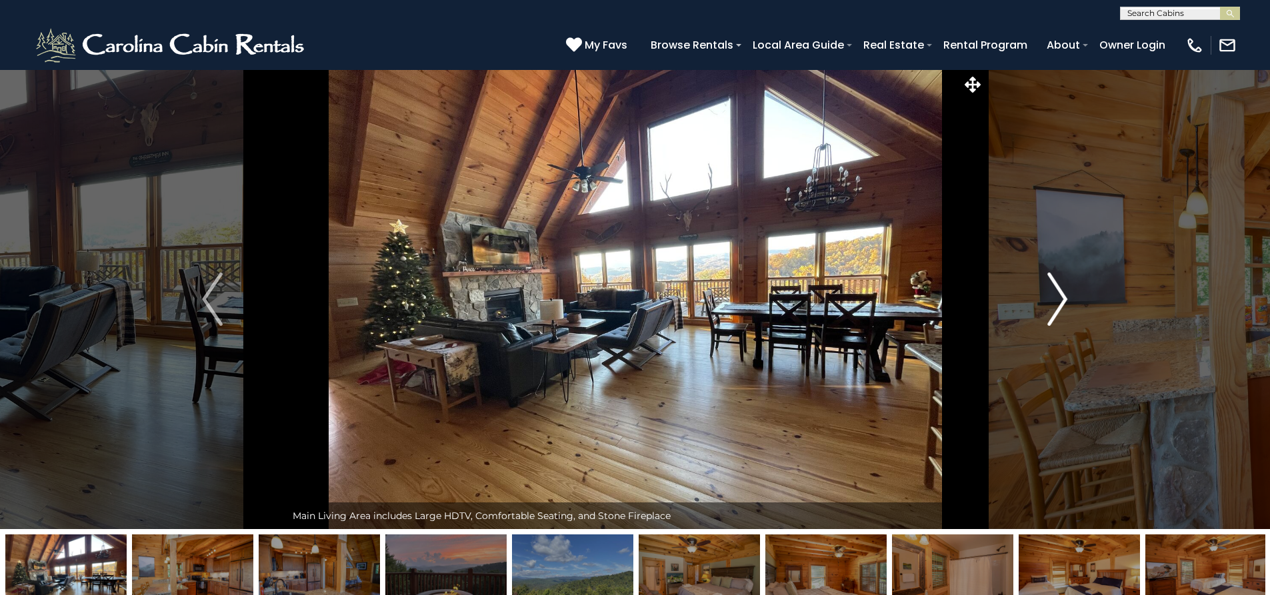
click at [1060, 295] on img "Next" at bounding box center [1057, 299] width 20 height 53
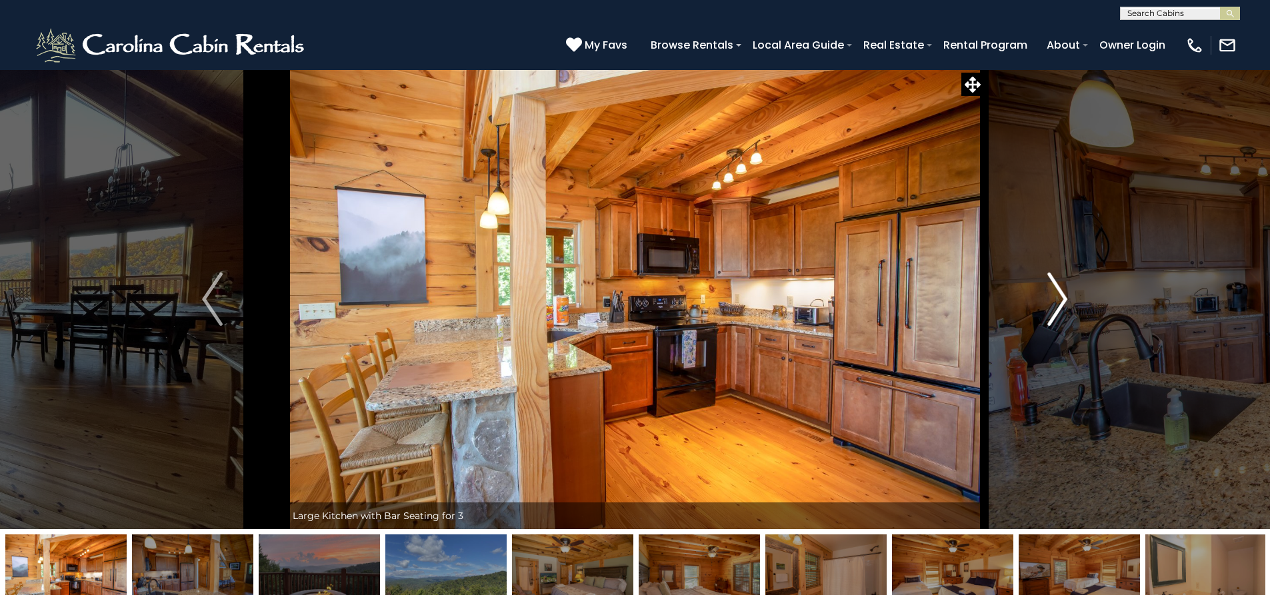
click at [1060, 295] on img "Next" at bounding box center [1057, 299] width 20 height 53
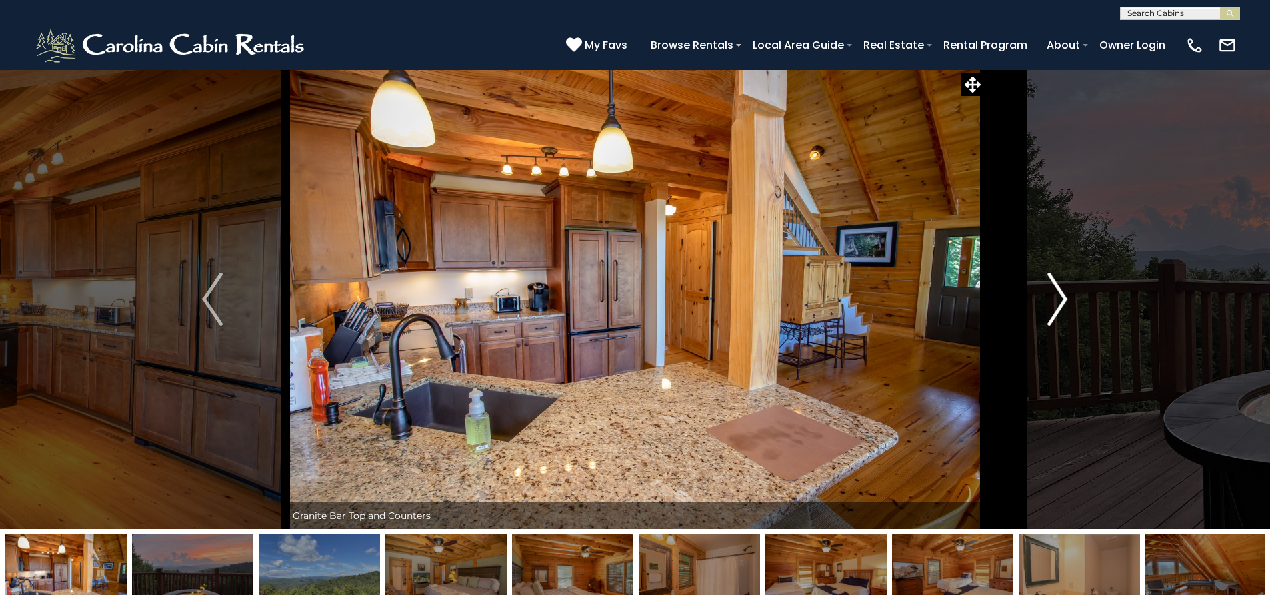
click at [1060, 295] on img "Next" at bounding box center [1057, 299] width 20 height 53
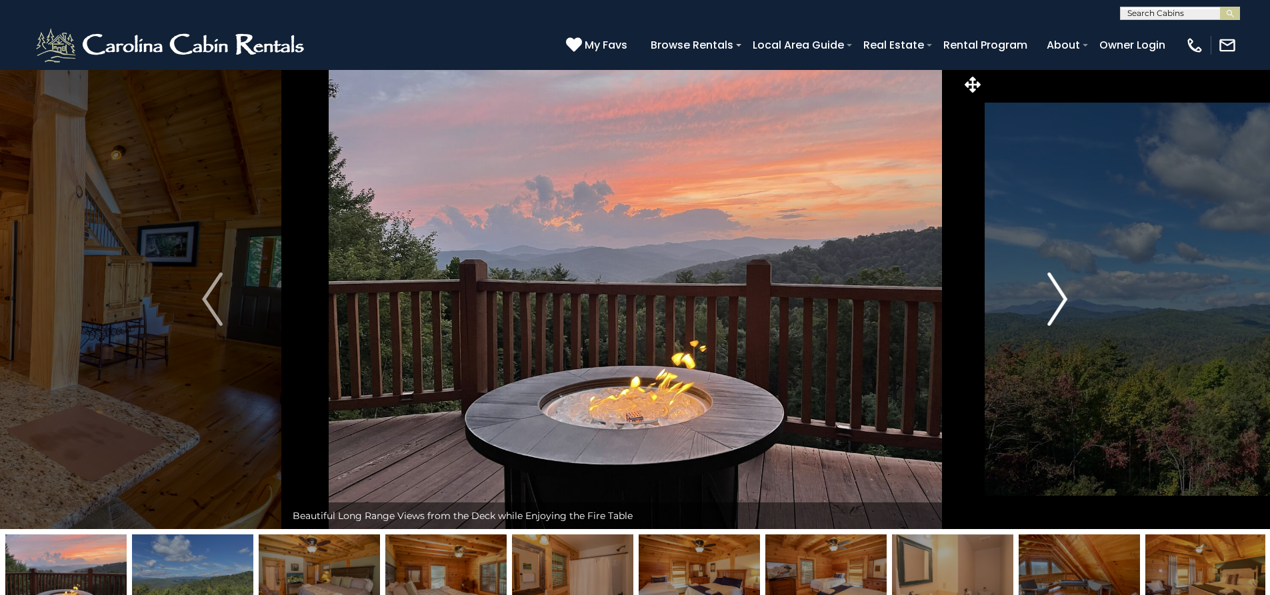
click at [1060, 295] on img "Next" at bounding box center [1057, 299] width 20 height 53
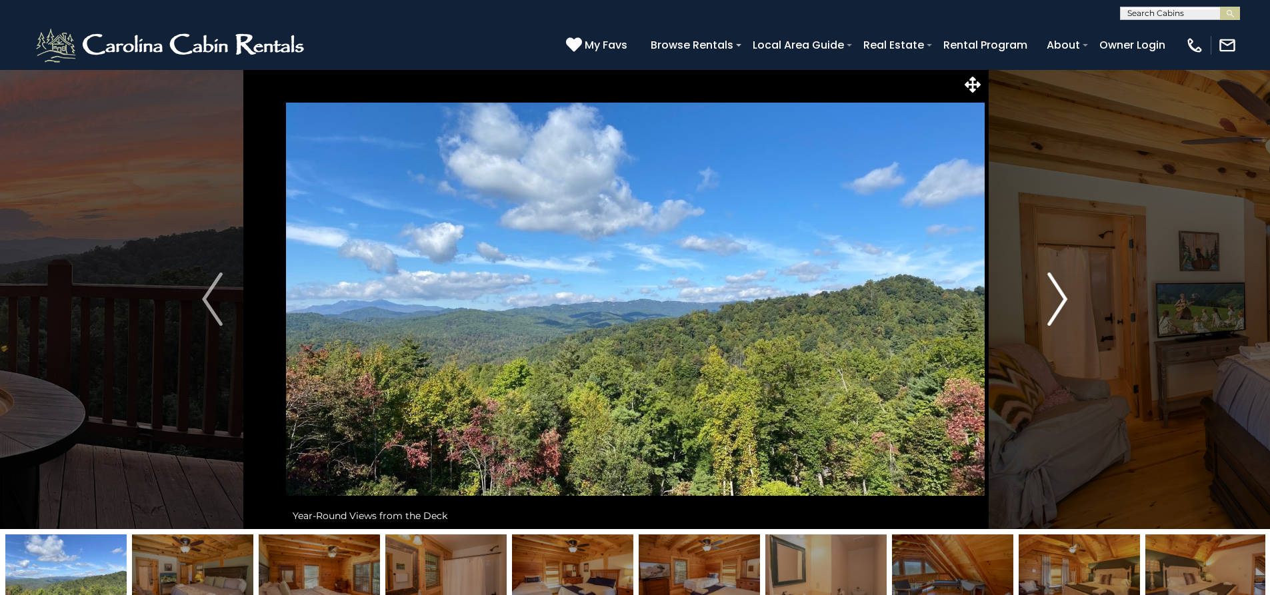
click at [1060, 295] on img "Next" at bounding box center [1057, 299] width 20 height 53
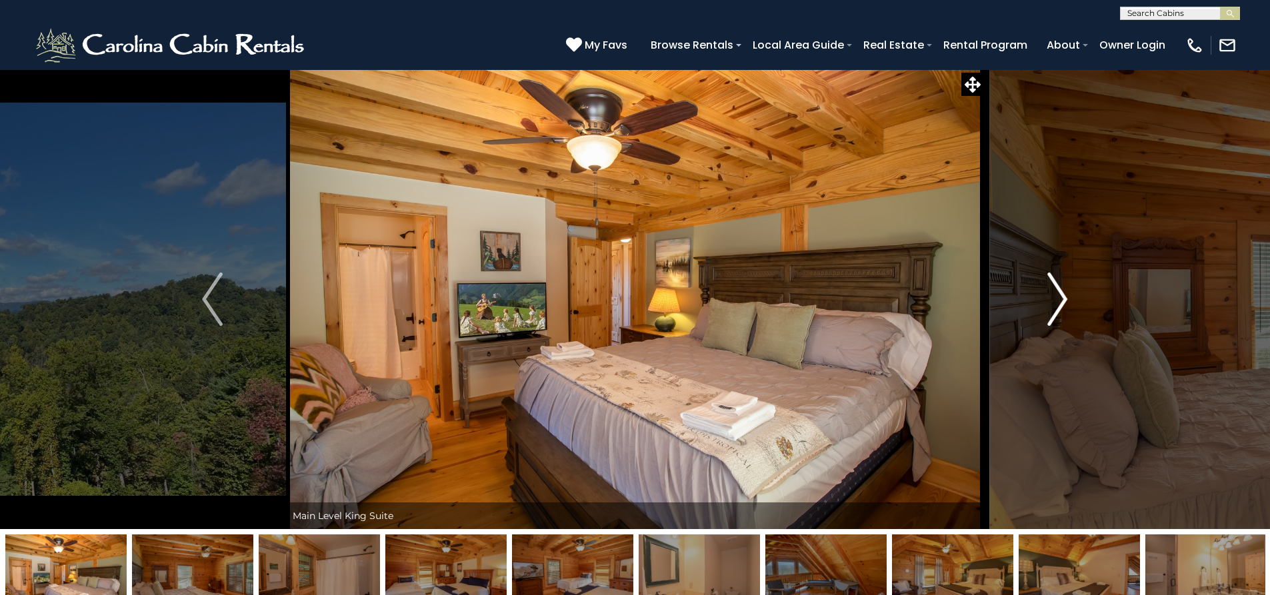
click at [1060, 295] on img "Next" at bounding box center [1057, 299] width 20 height 53
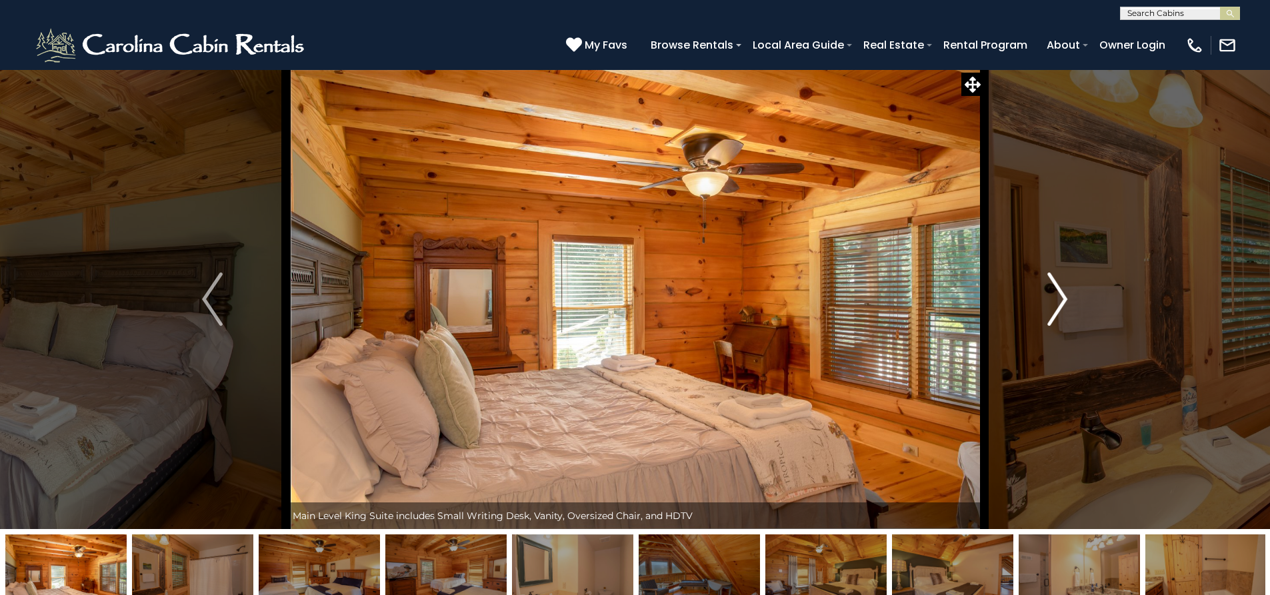
click at [1060, 295] on img "Next" at bounding box center [1057, 299] width 20 height 53
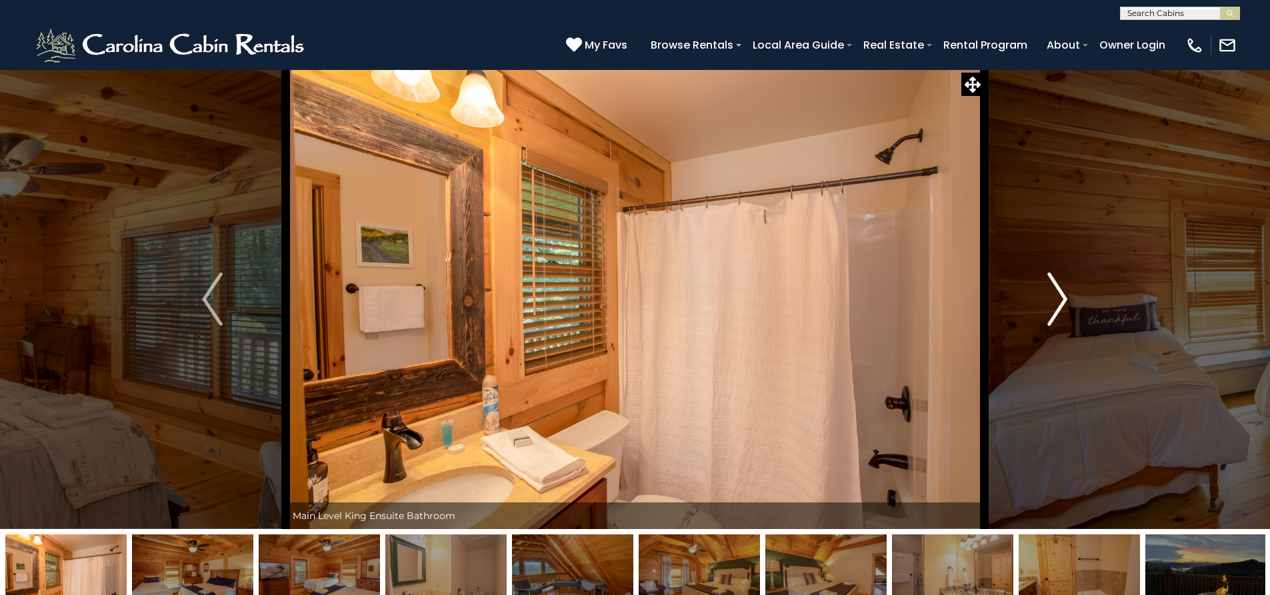
click at [1060, 295] on img "Next" at bounding box center [1057, 299] width 20 height 53
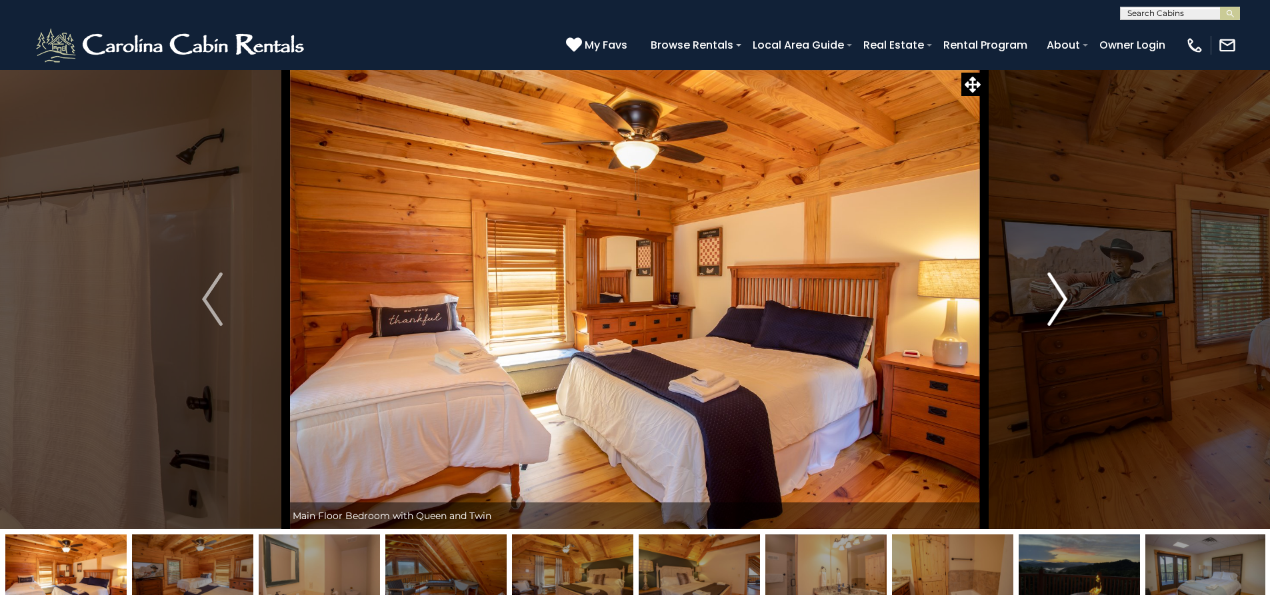
click at [1060, 295] on img "Next" at bounding box center [1057, 299] width 20 height 53
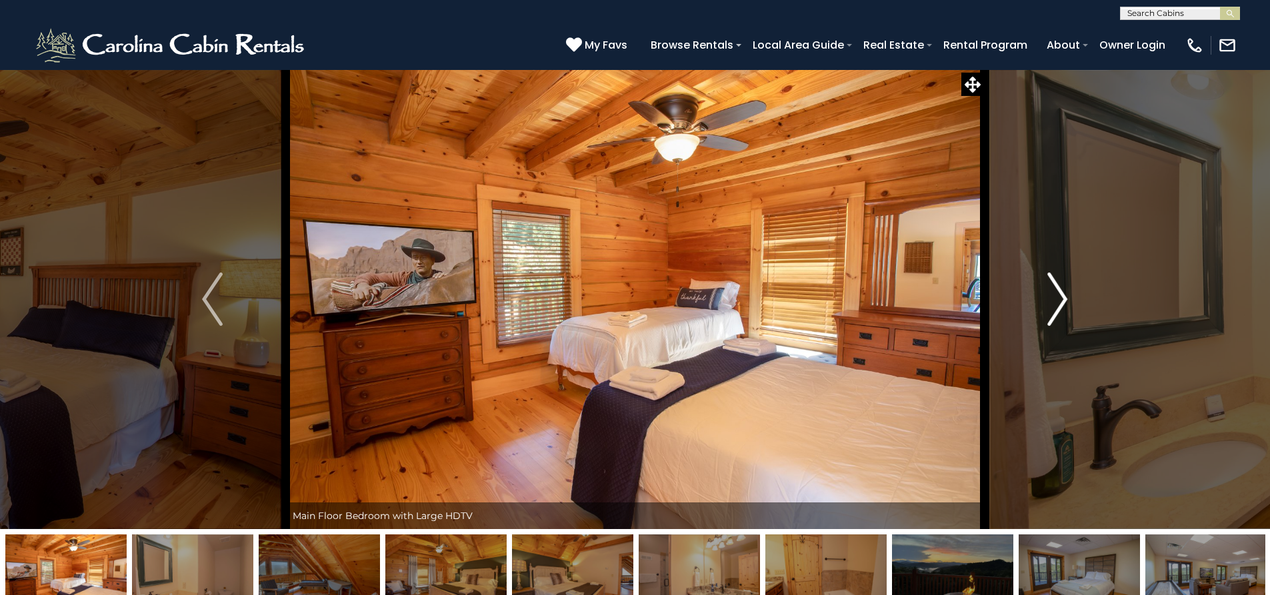
click at [1060, 295] on img "Next" at bounding box center [1057, 299] width 20 height 53
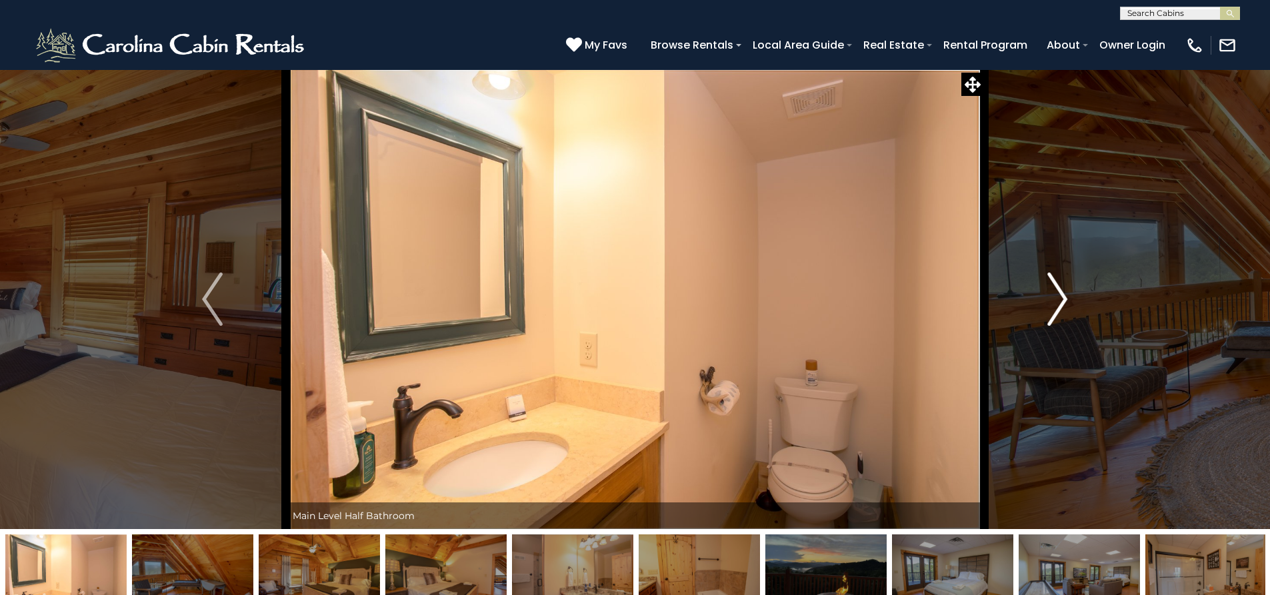
click at [1060, 295] on img "Next" at bounding box center [1057, 299] width 20 height 53
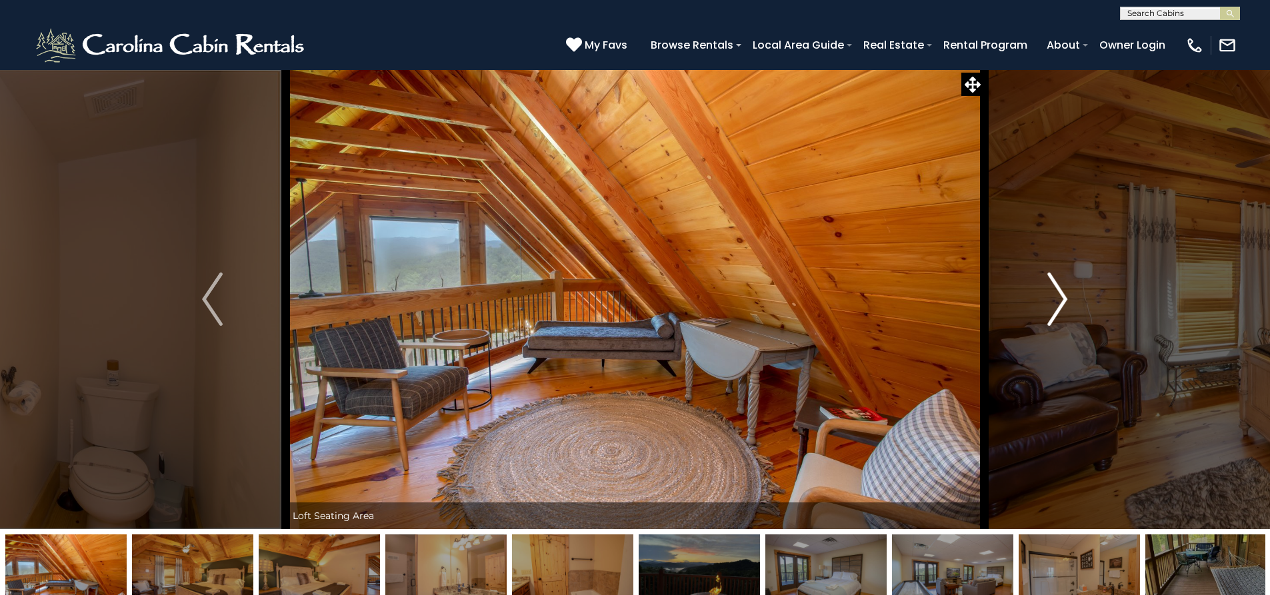
click at [1060, 295] on img "Next" at bounding box center [1057, 299] width 20 height 53
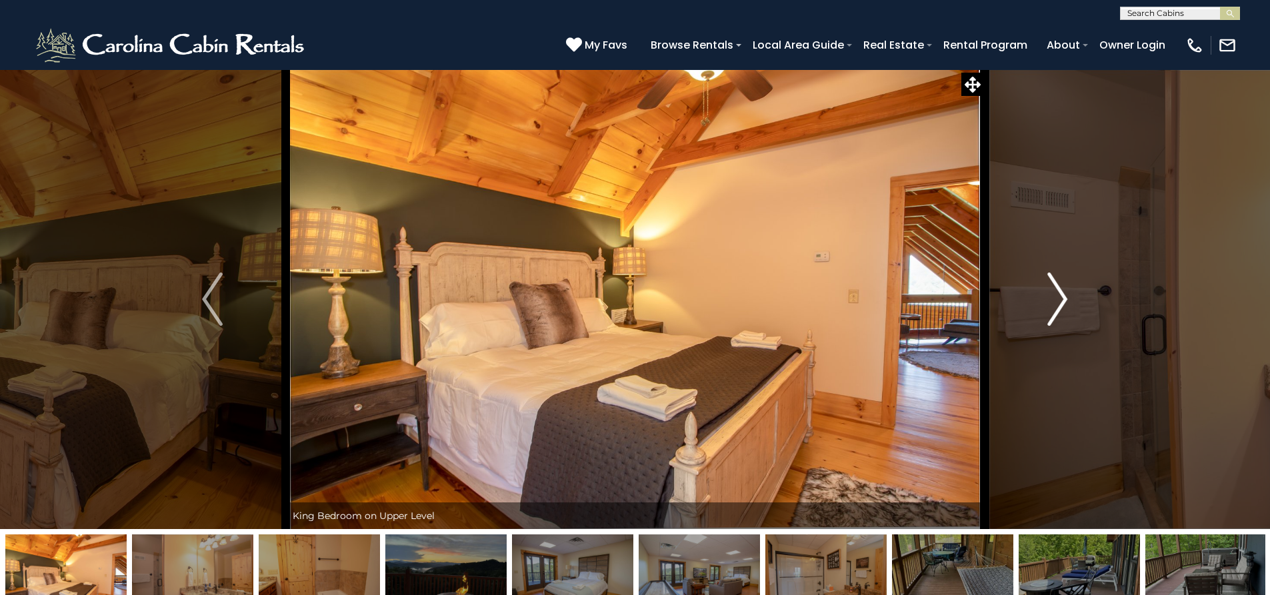
click at [1060, 295] on img "Next" at bounding box center [1057, 299] width 20 height 53
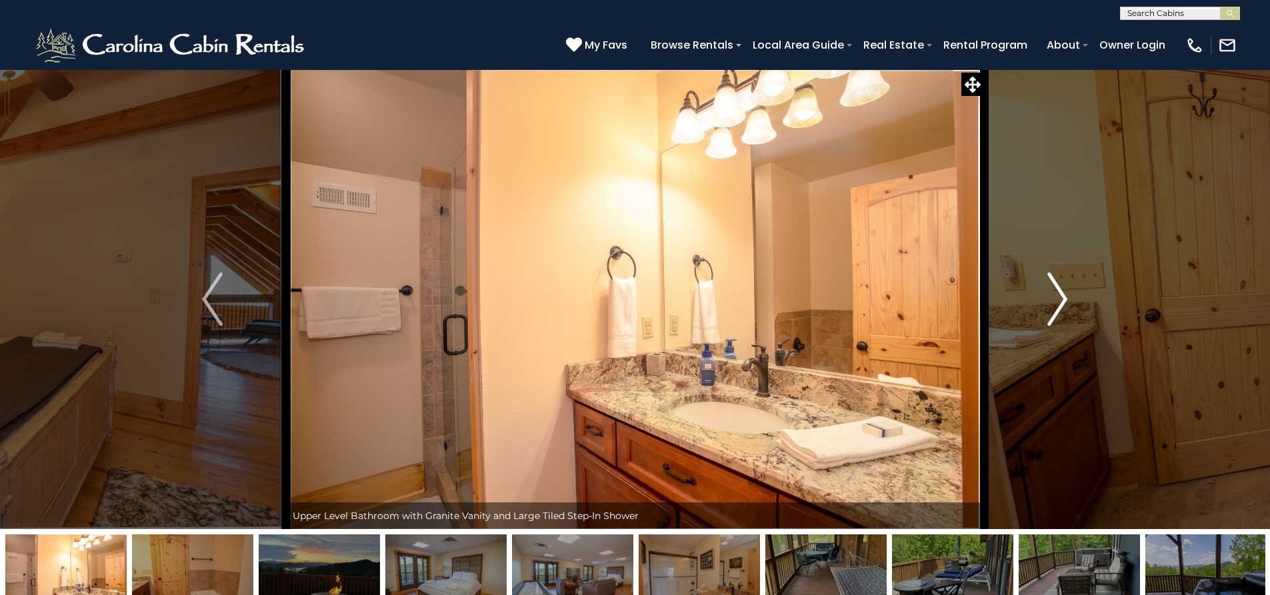
click at [1060, 295] on img "Next" at bounding box center [1057, 299] width 20 height 53
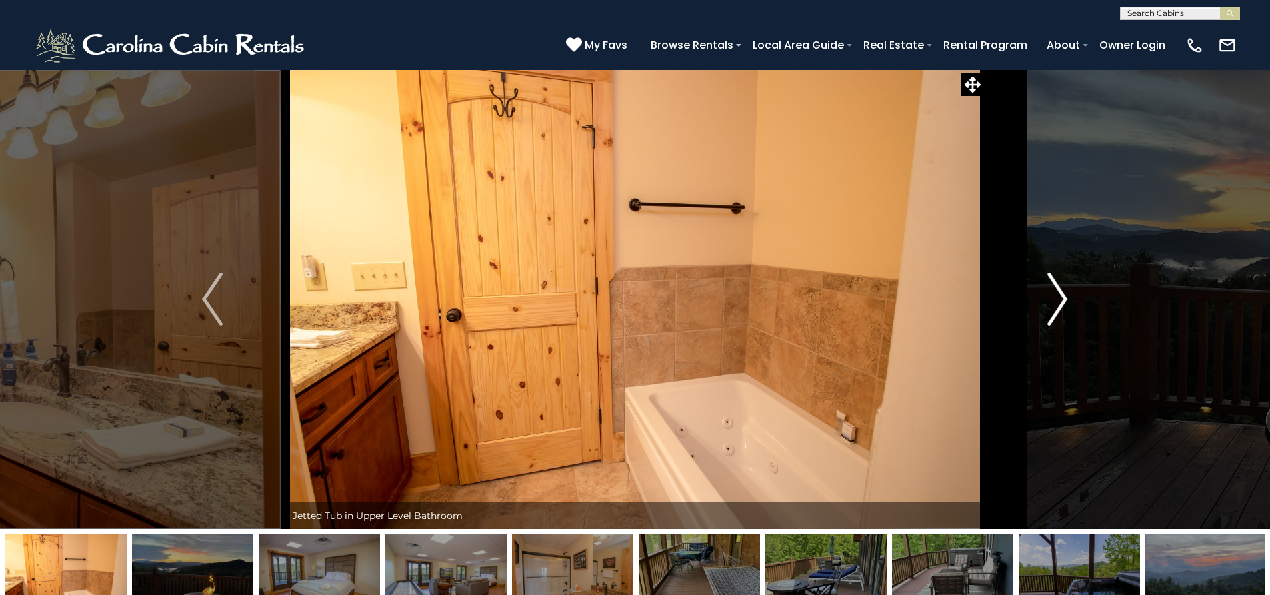
click at [1060, 295] on img "Next" at bounding box center [1057, 299] width 20 height 53
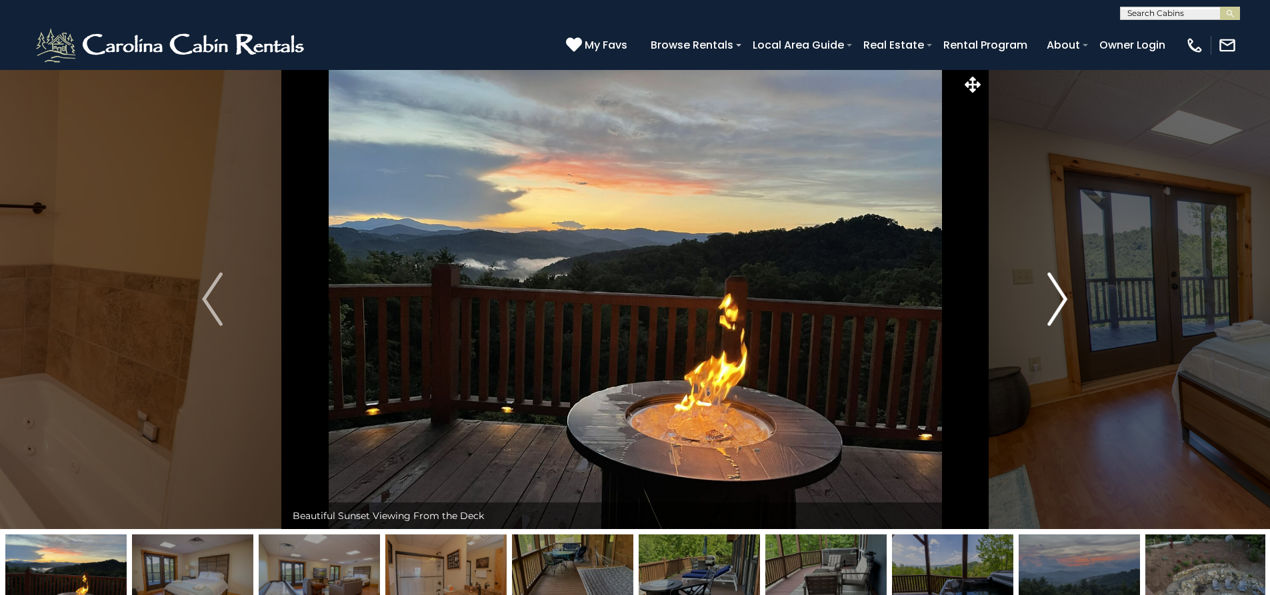
click at [1060, 295] on img "Next" at bounding box center [1057, 299] width 20 height 53
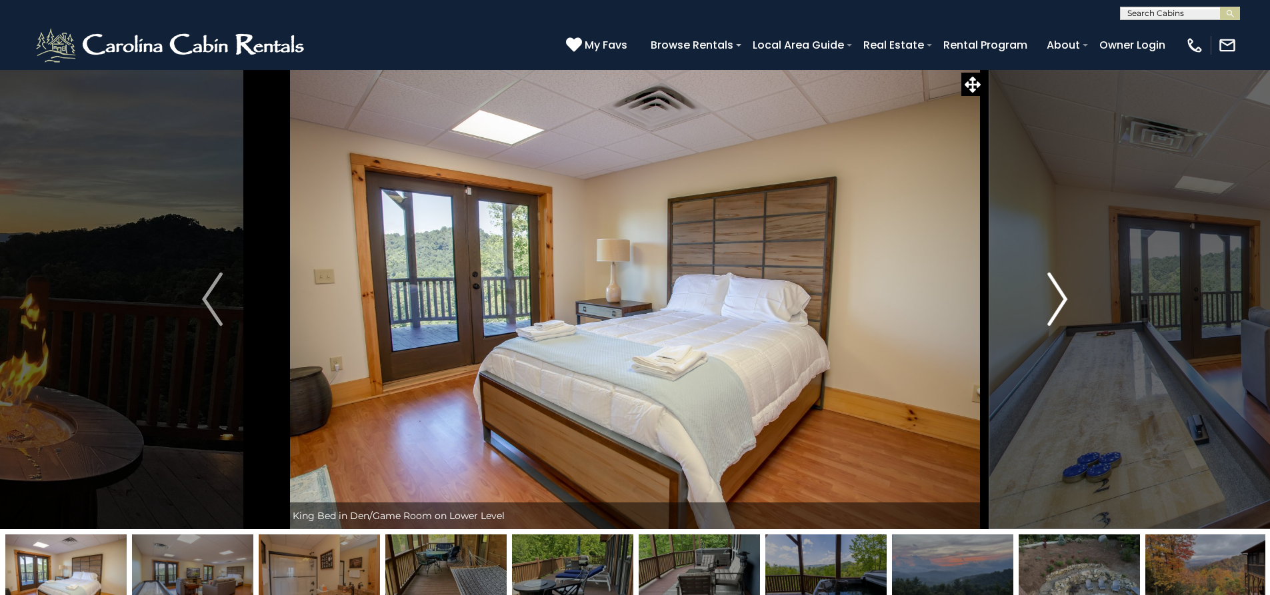
click at [1060, 295] on img "Next" at bounding box center [1057, 299] width 20 height 53
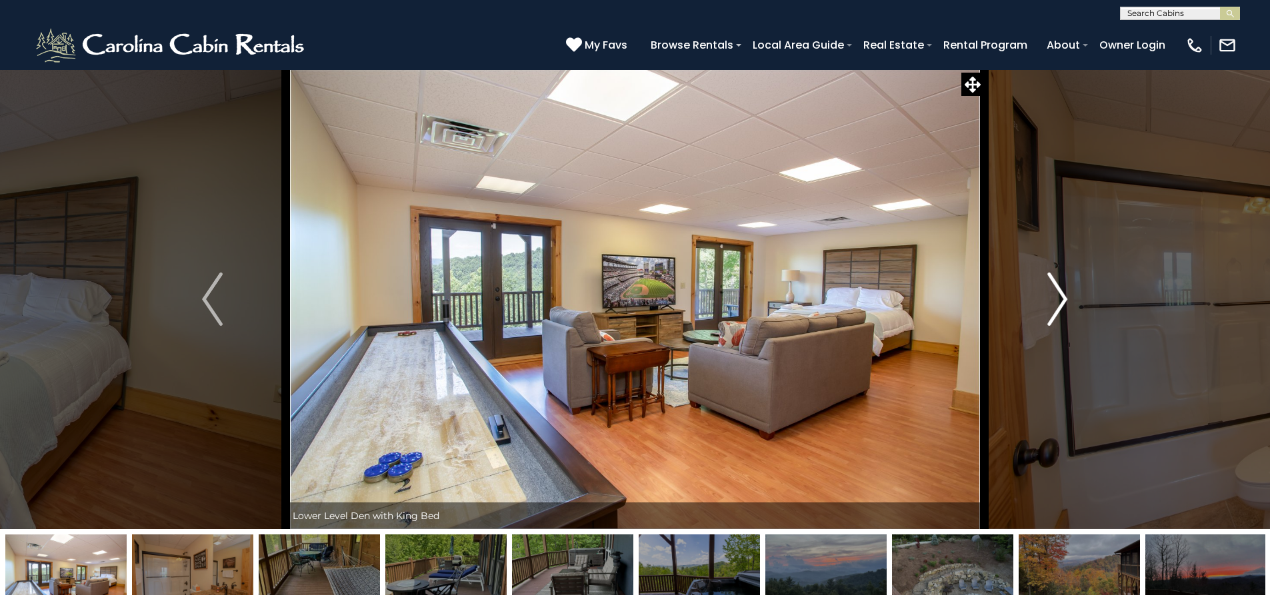
click at [1060, 295] on img "Next" at bounding box center [1057, 299] width 20 height 53
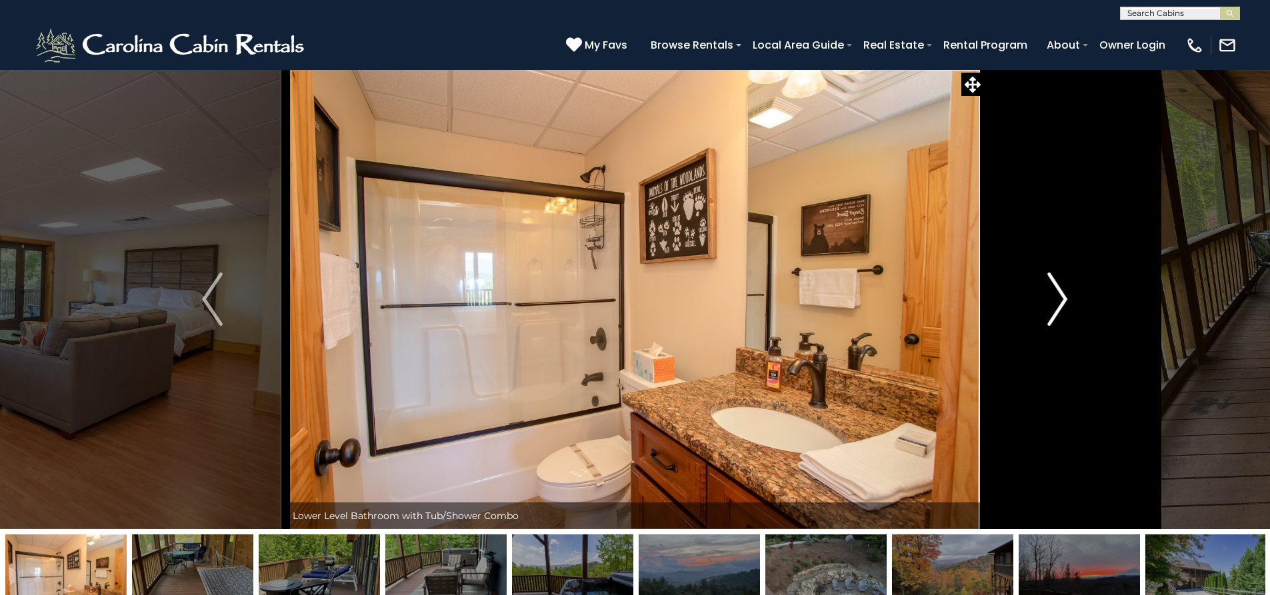
click at [1060, 295] on img "Next" at bounding box center [1057, 299] width 20 height 53
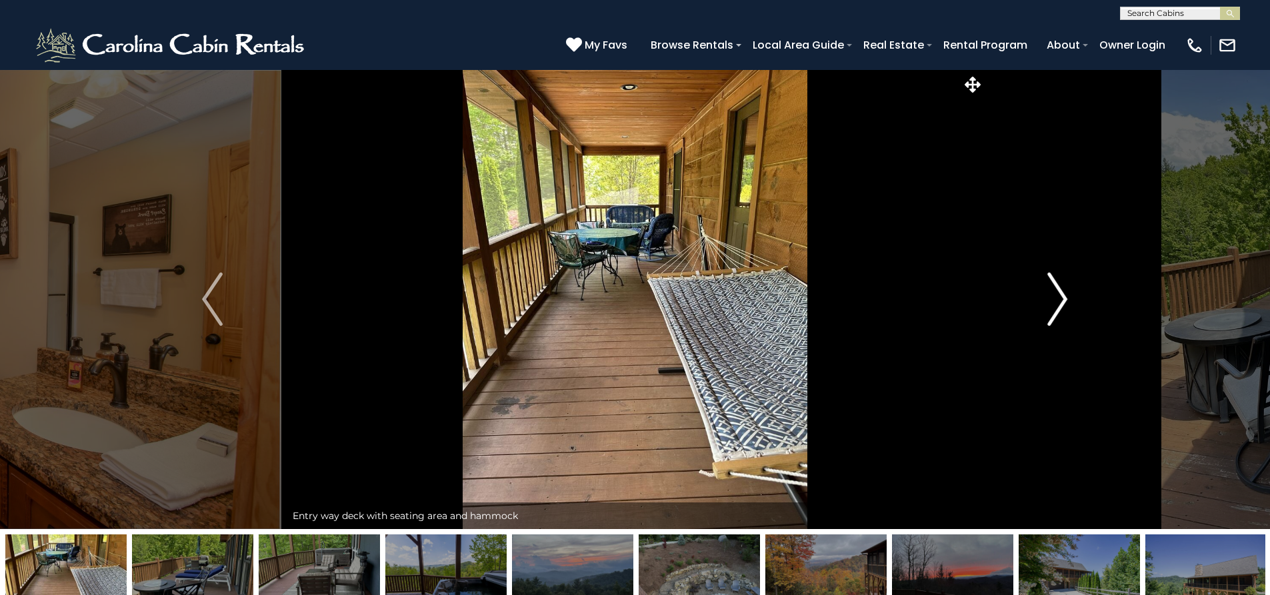
click at [1060, 295] on img "Next" at bounding box center [1057, 299] width 20 height 53
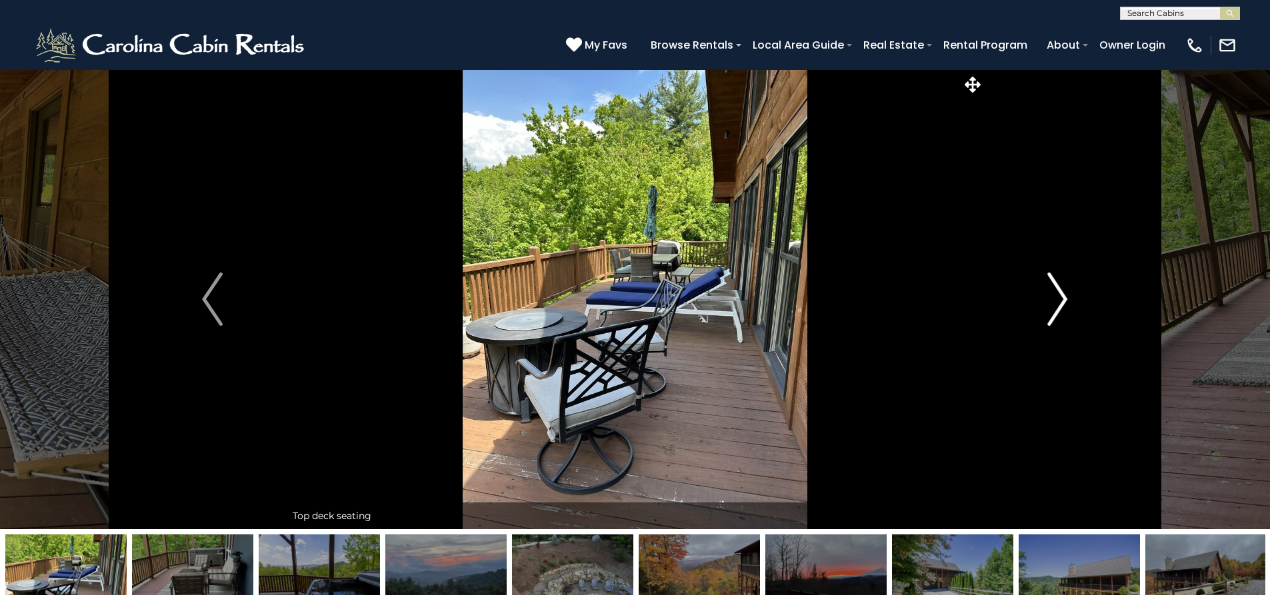
click at [1060, 295] on img "Next" at bounding box center [1057, 299] width 20 height 53
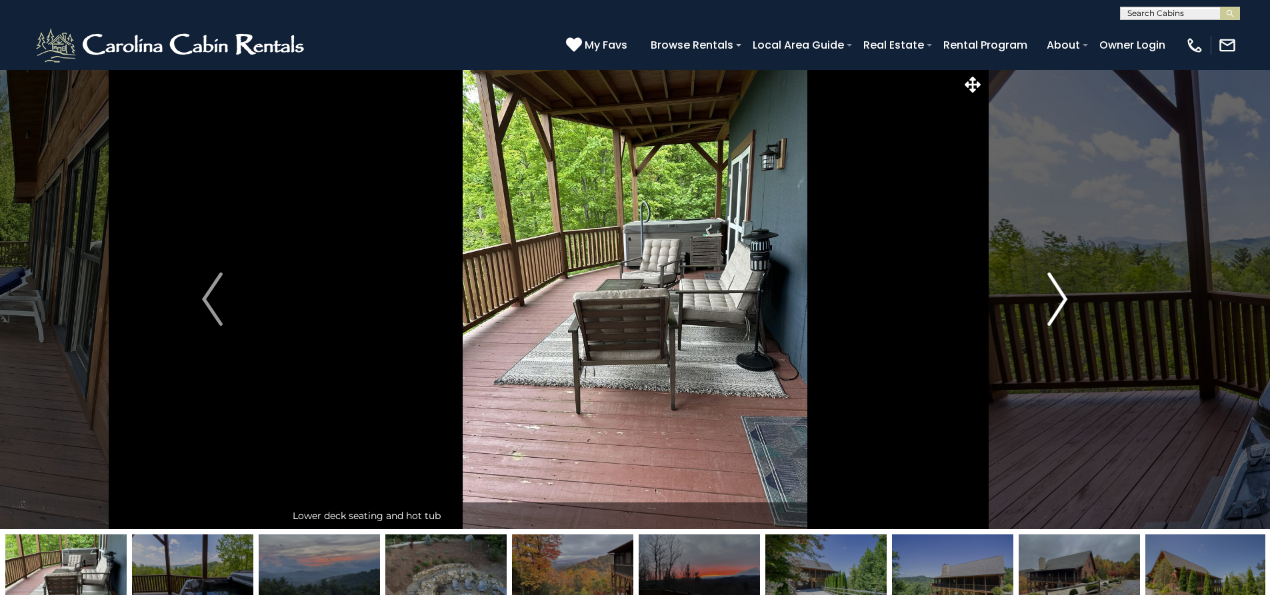
click at [1060, 295] on img "Next" at bounding box center [1057, 299] width 20 height 53
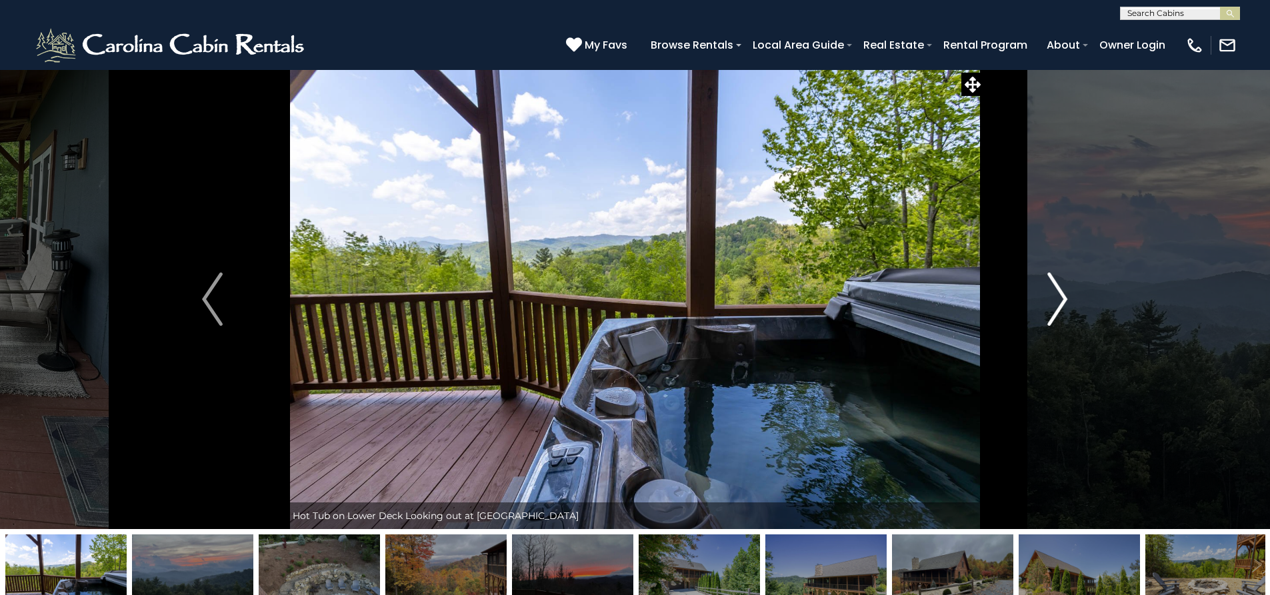
click at [1060, 295] on img "Next" at bounding box center [1057, 299] width 20 height 53
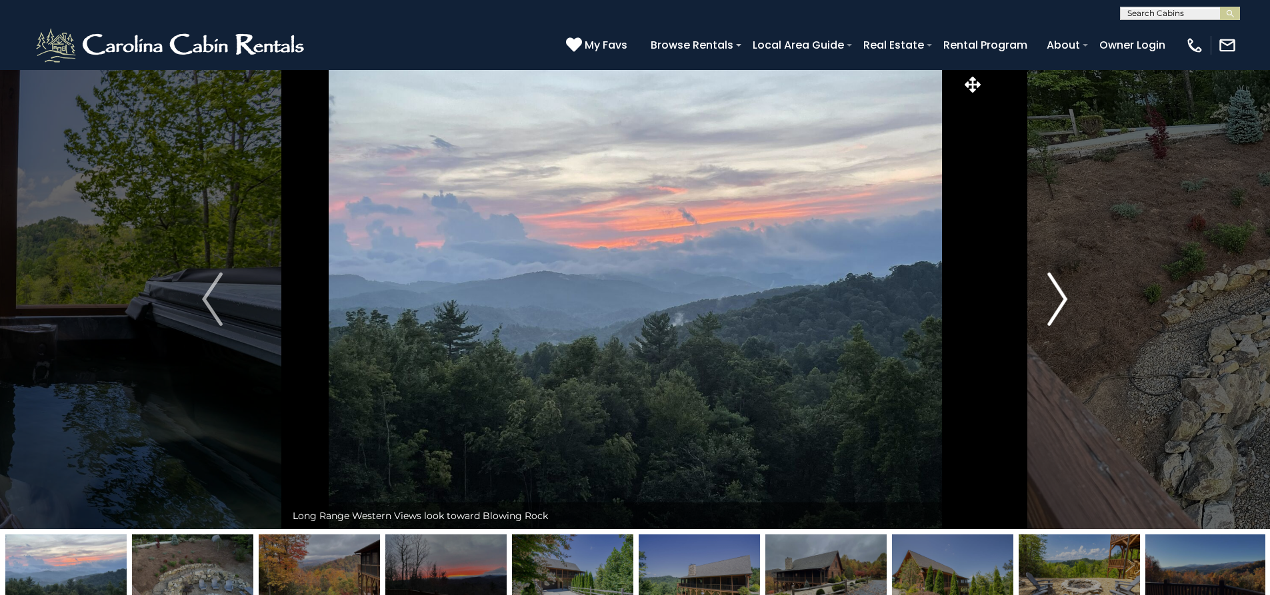
click at [1060, 295] on img "Next" at bounding box center [1057, 299] width 20 height 53
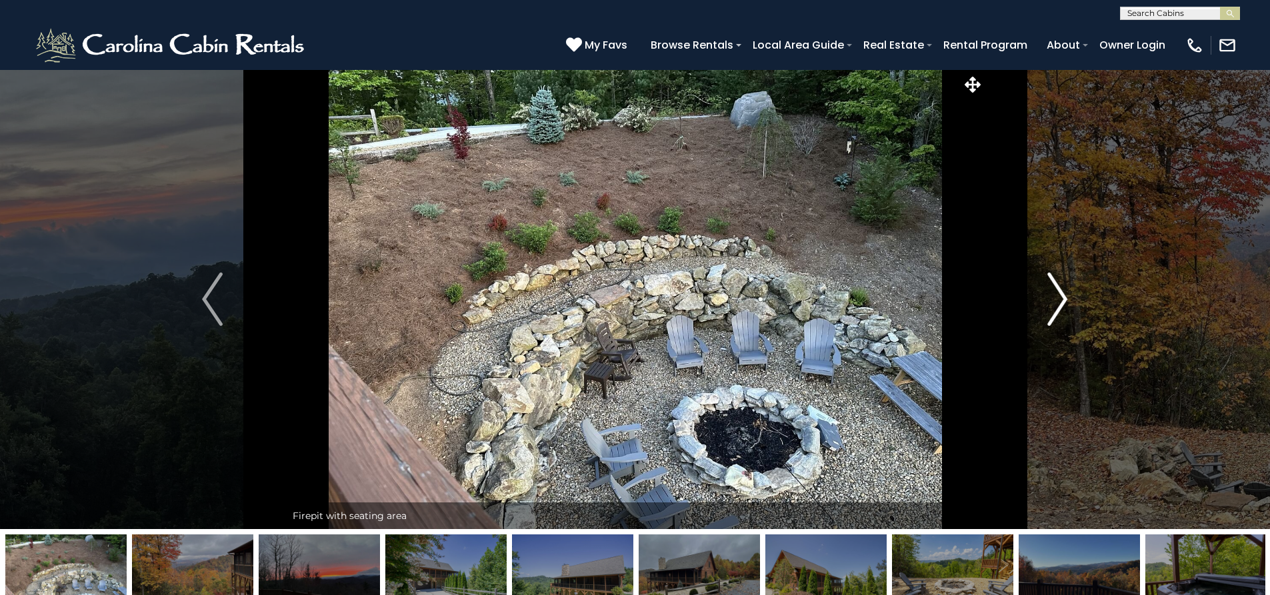
click at [1060, 295] on img "Next" at bounding box center [1057, 299] width 20 height 53
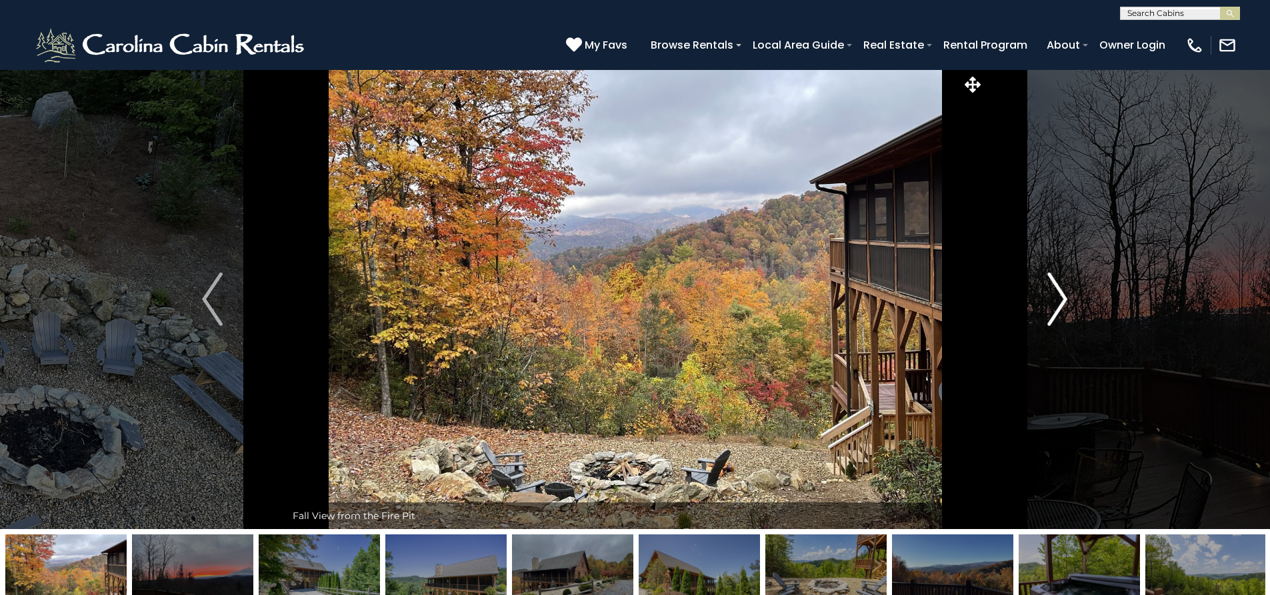
click at [1060, 295] on img "Next" at bounding box center [1057, 299] width 20 height 53
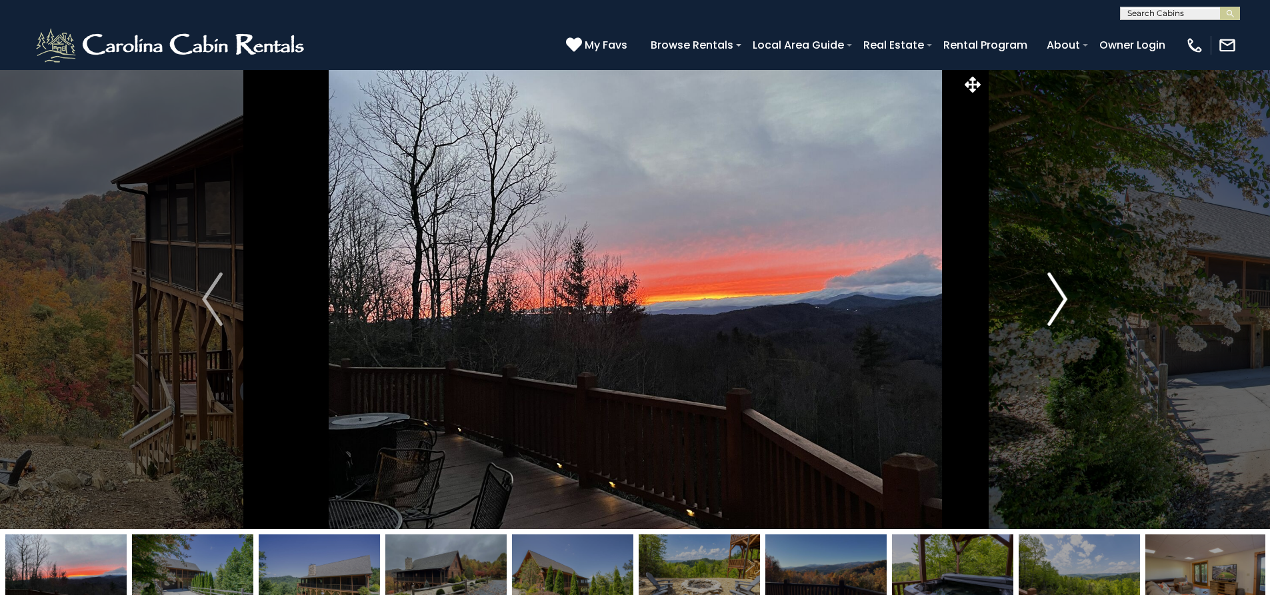
click at [1060, 295] on img "Next" at bounding box center [1057, 299] width 20 height 53
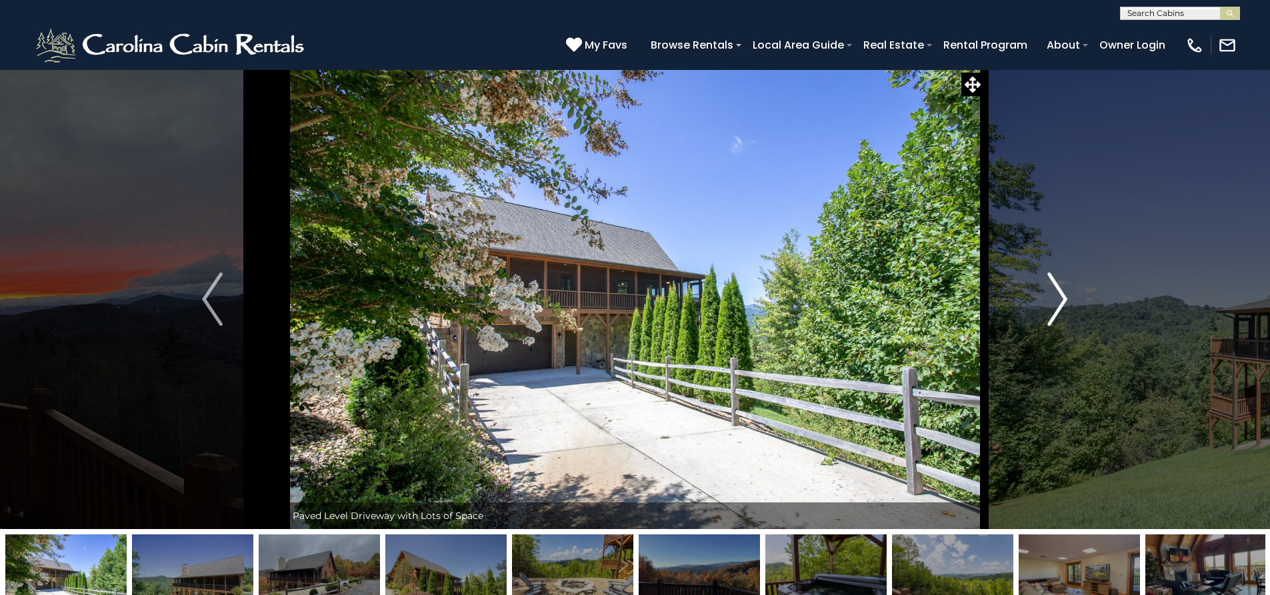
click at [1060, 295] on img "Next" at bounding box center [1057, 299] width 20 height 53
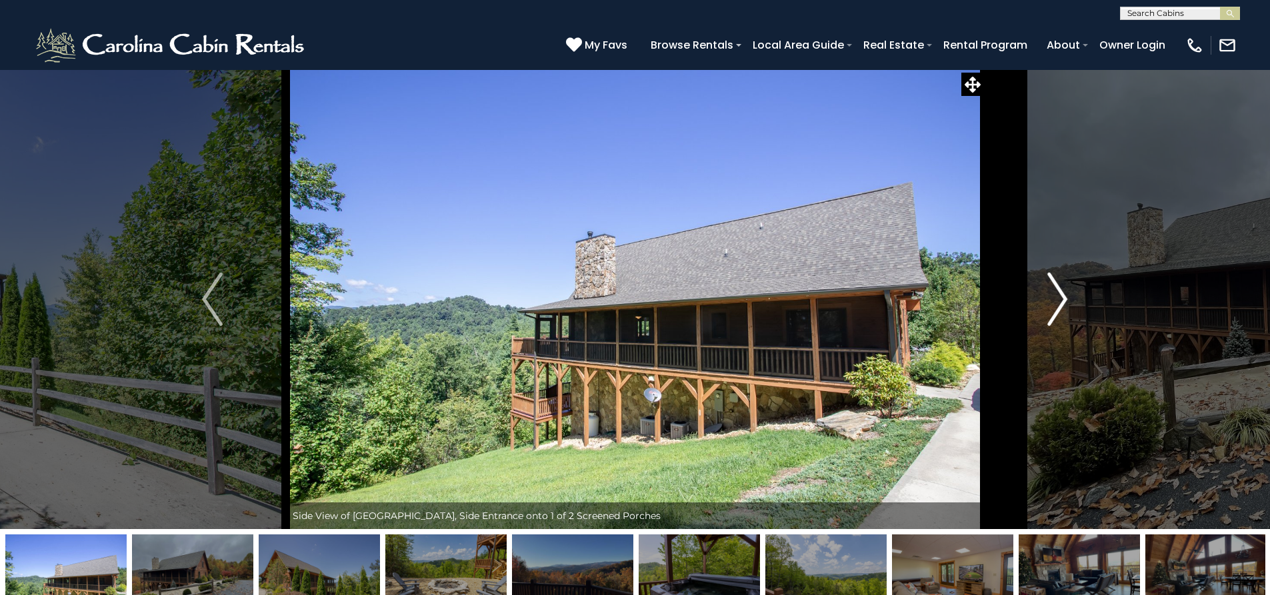
click at [1060, 295] on img "Next" at bounding box center [1057, 299] width 20 height 53
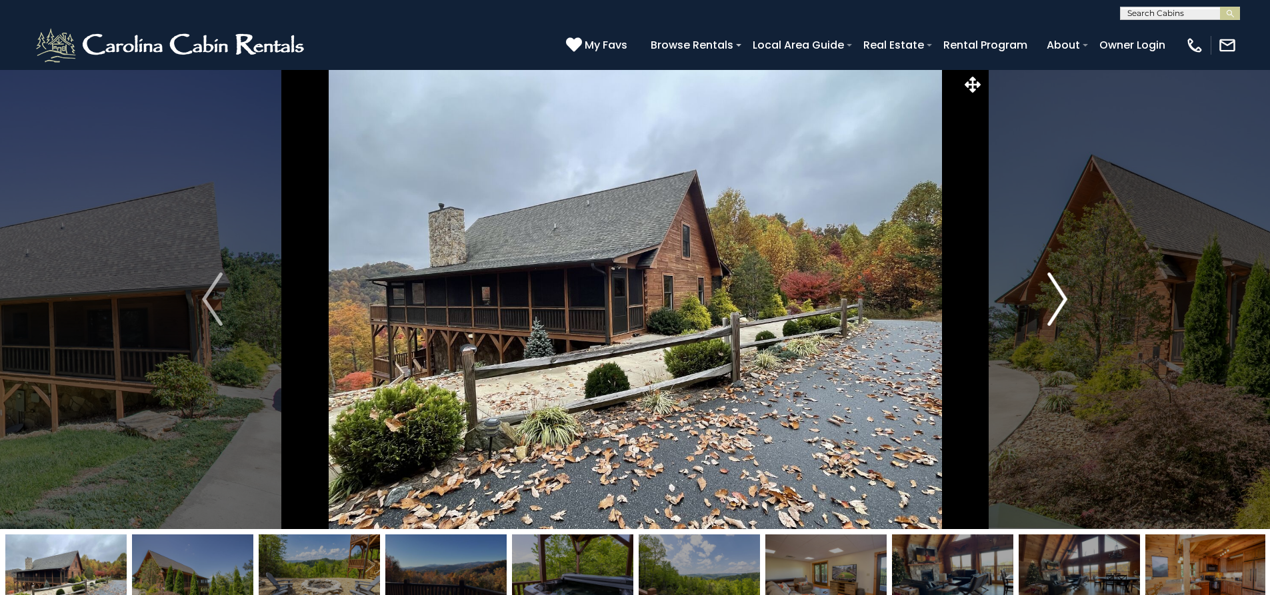
click at [1060, 295] on img "Next" at bounding box center [1057, 299] width 20 height 53
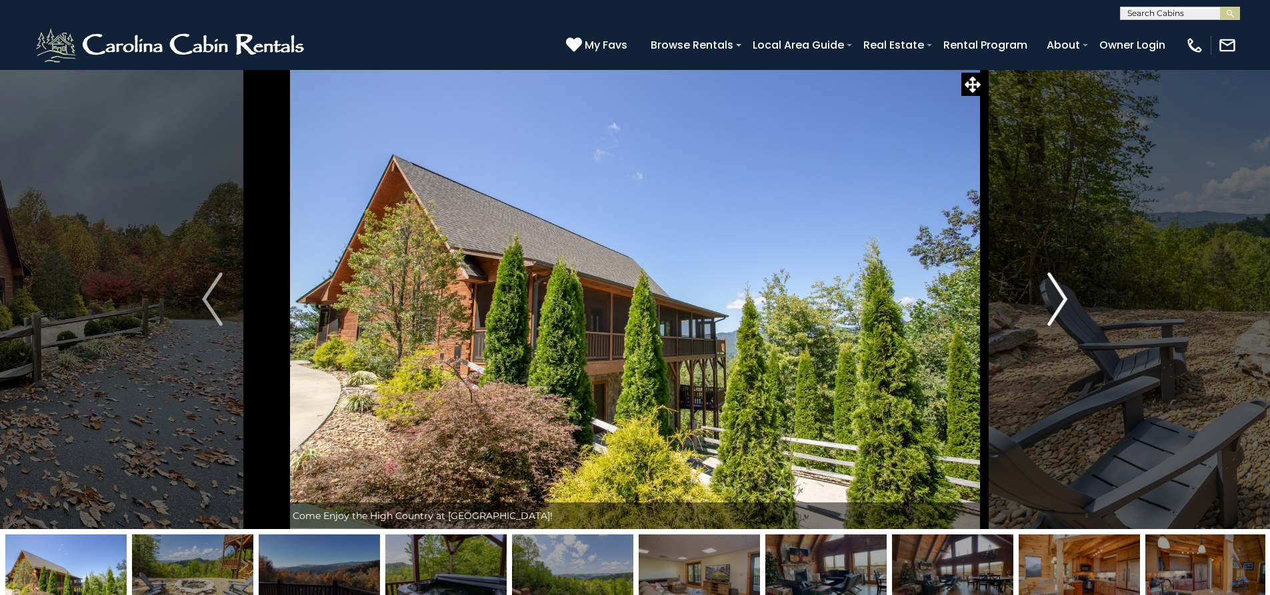
click at [1060, 295] on img "Next" at bounding box center [1057, 299] width 20 height 53
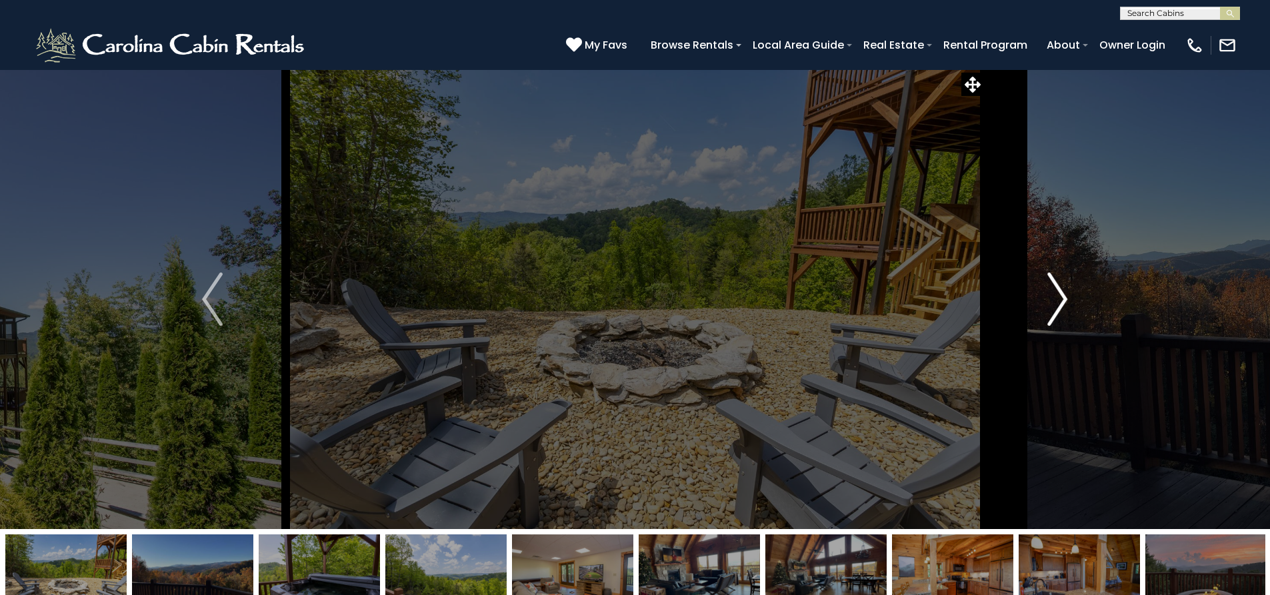
click at [1060, 295] on img "Next" at bounding box center [1057, 299] width 20 height 53
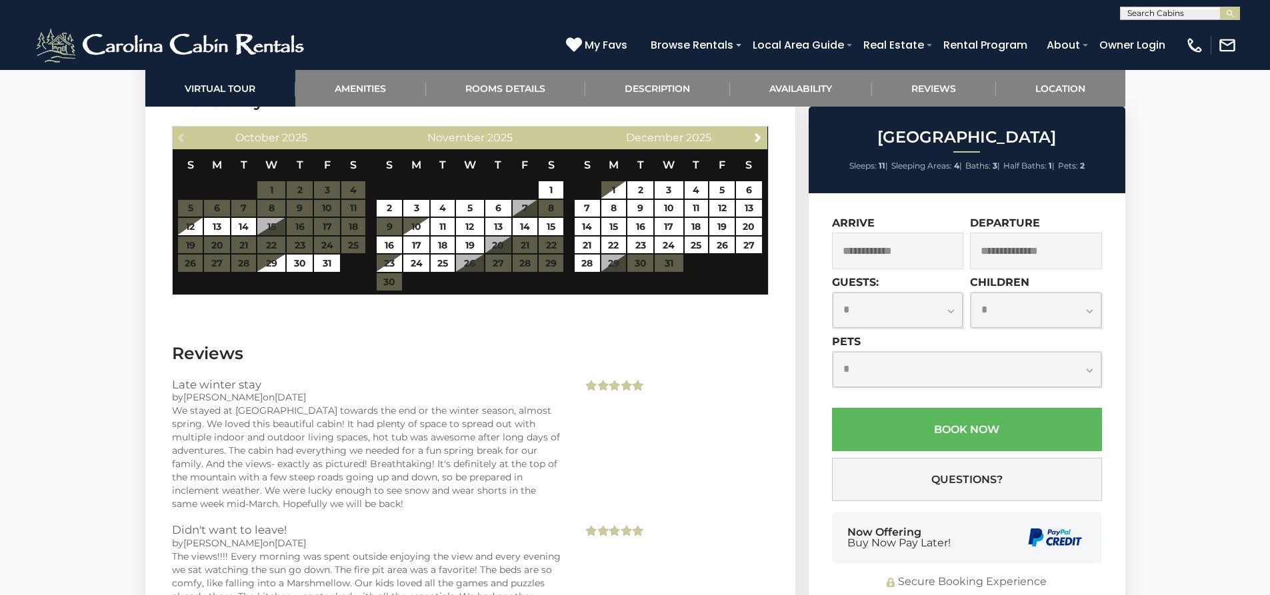
scroll to position [2600, 0]
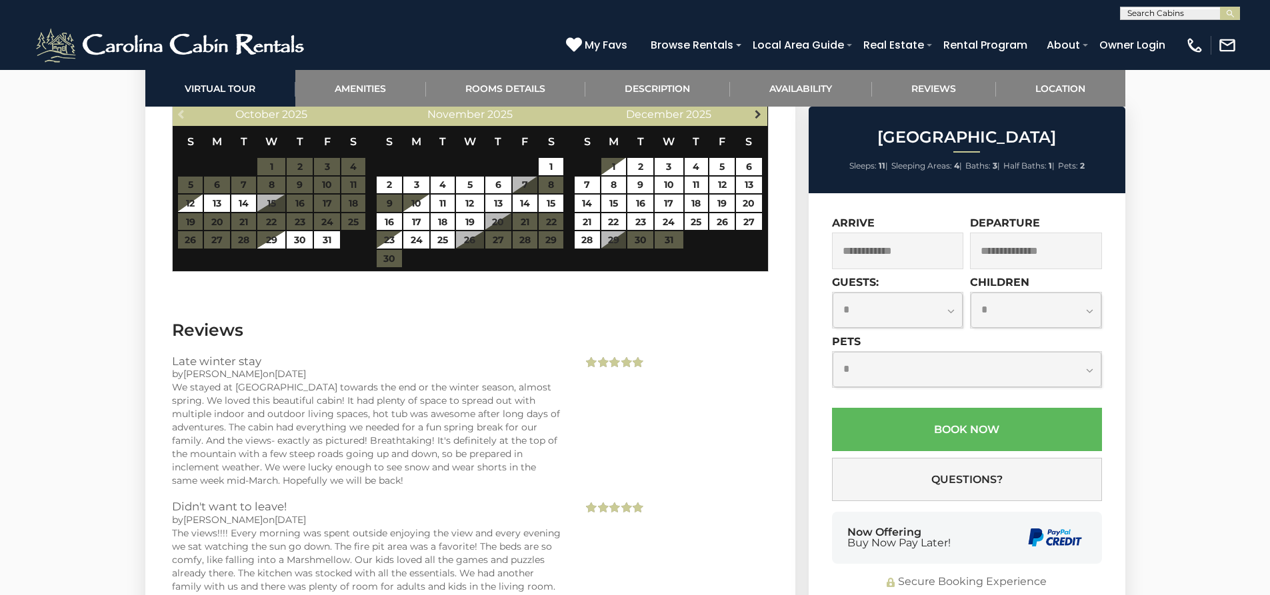
click at [756, 111] on span "Next" at bounding box center [758, 114] width 11 height 11
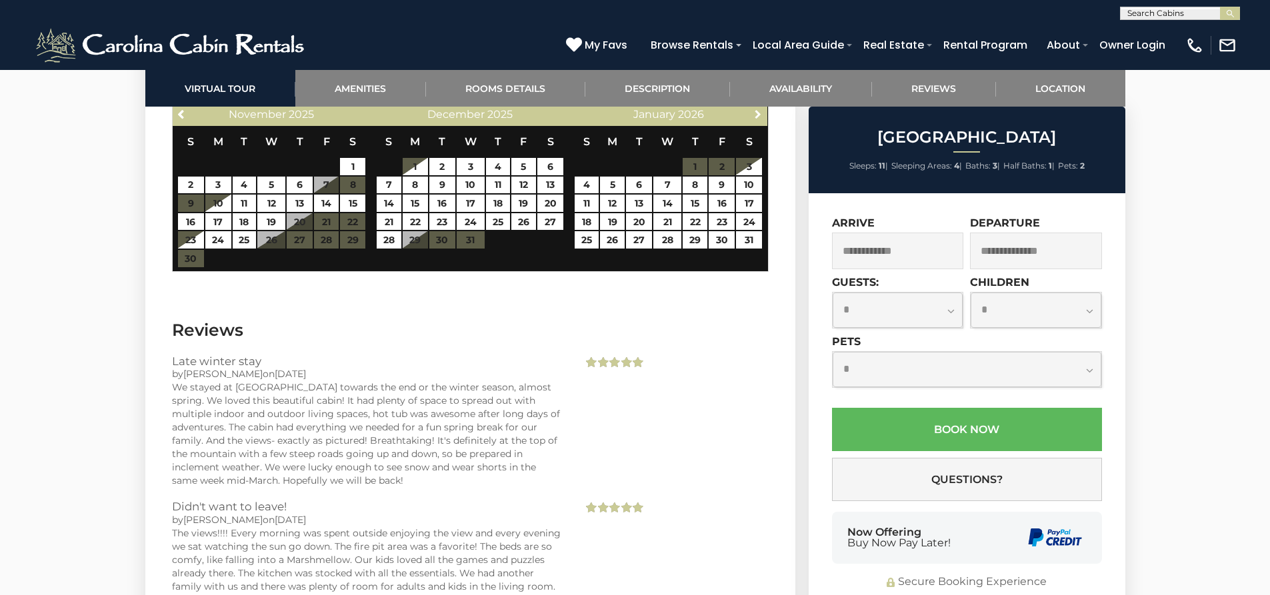
click at [756, 111] on span "Next" at bounding box center [758, 114] width 11 height 11
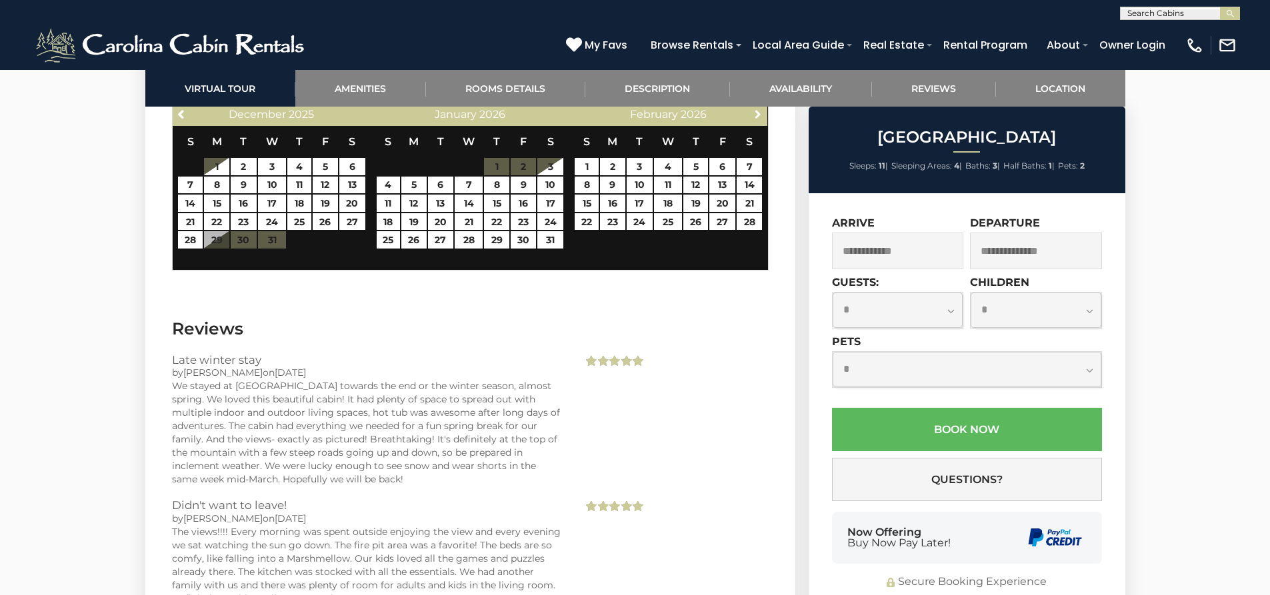
click at [756, 111] on span "Next" at bounding box center [758, 114] width 11 height 11
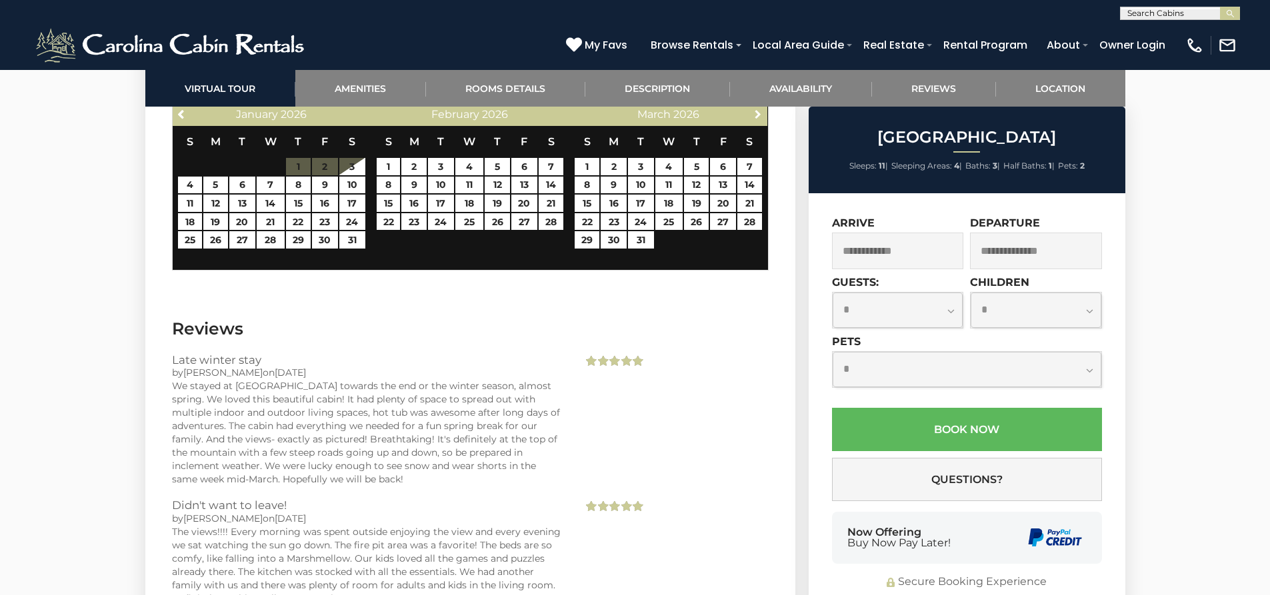
click at [756, 111] on span "Next" at bounding box center [758, 114] width 11 height 11
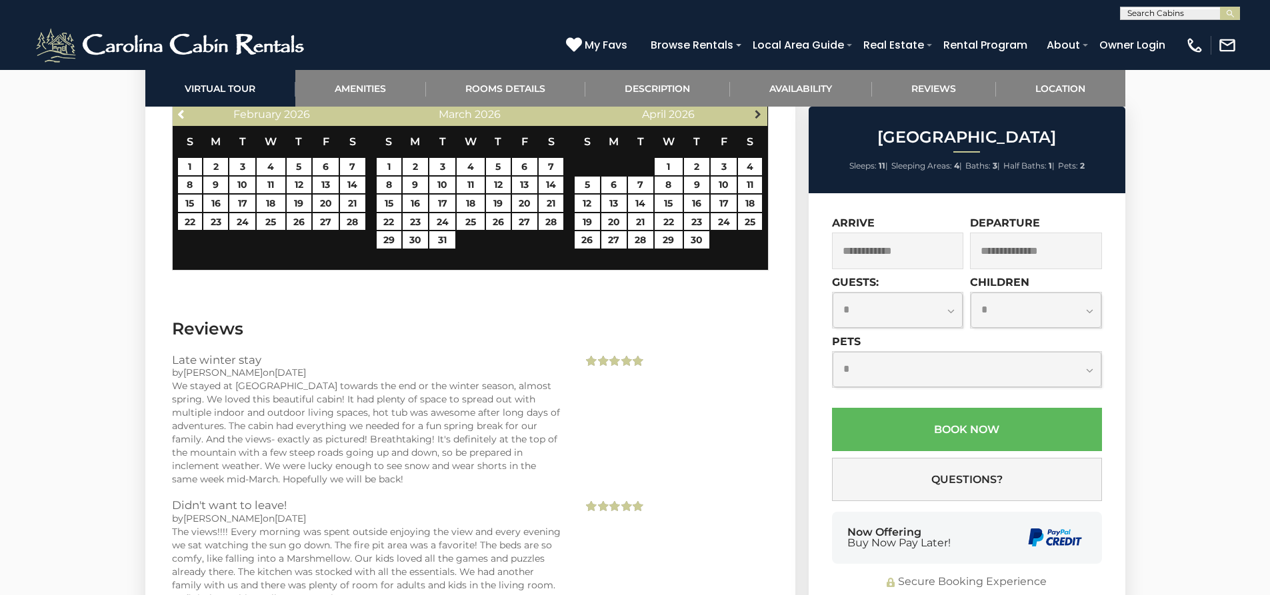
click at [757, 117] on span "Next" at bounding box center [758, 114] width 11 height 11
